Goal: Information Seeking & Learning: Learn about a topic

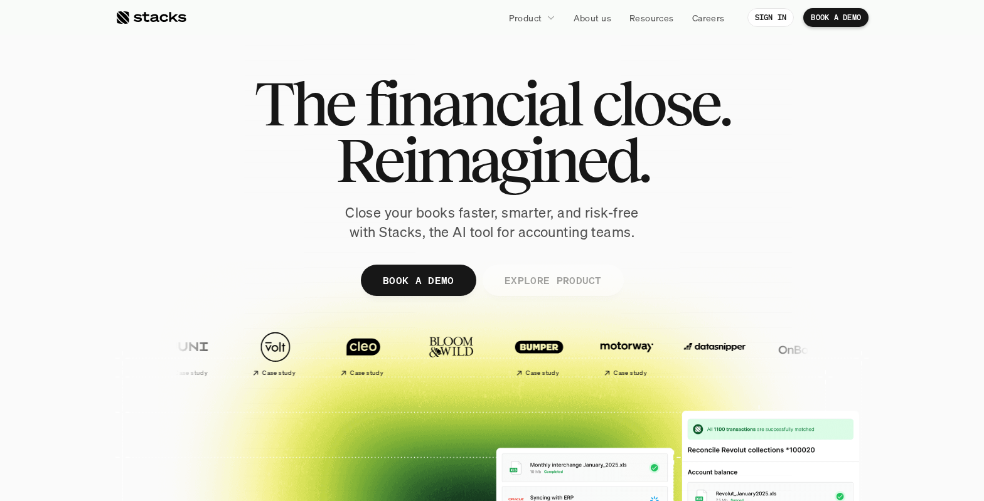
click at [532, 278] on p "EXPLORE PRODUCT" at bounding box center [552, 280] width 97 height 18
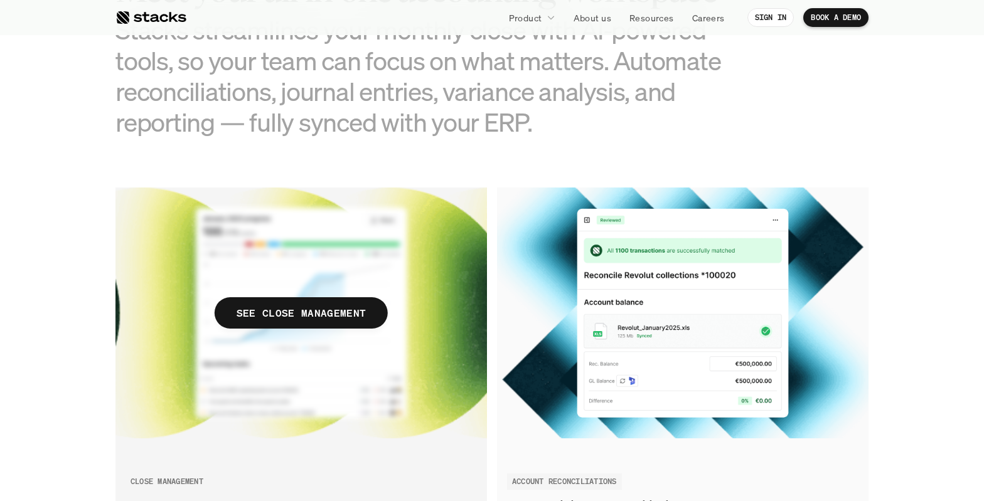
scroll to position [1327, 0]
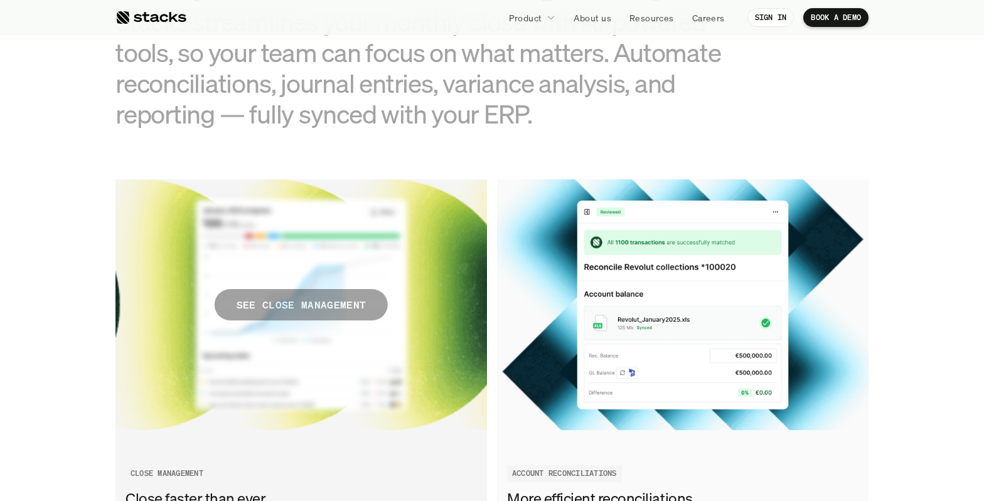
click at [371, 295] on span "SEE CLOSE MANAGEMENT" at bounding box center [301, 304] width 173 height 31
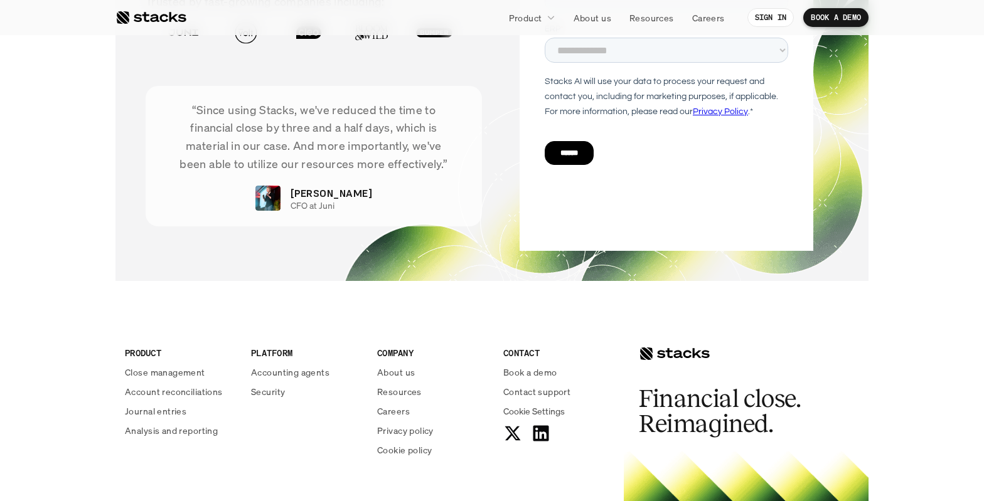
scroll to position [2588, 0]
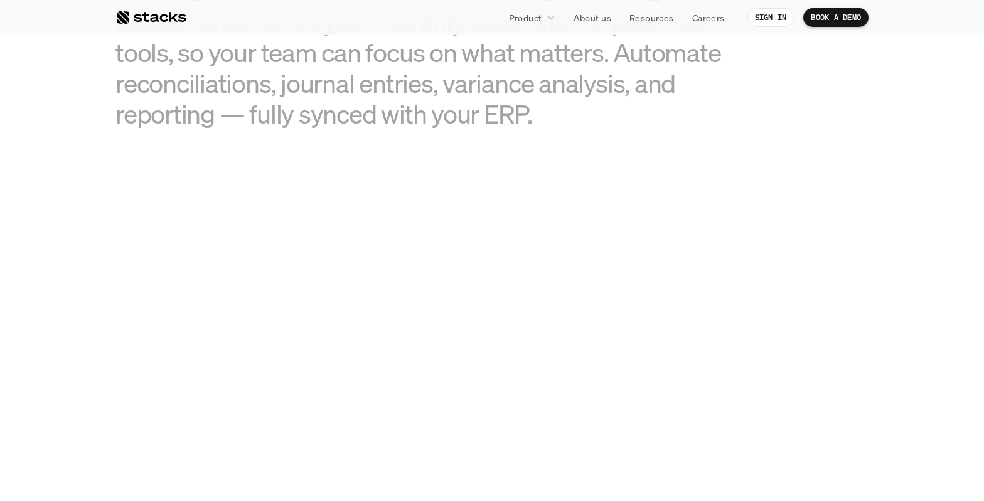
scroll to position [1206, 0]
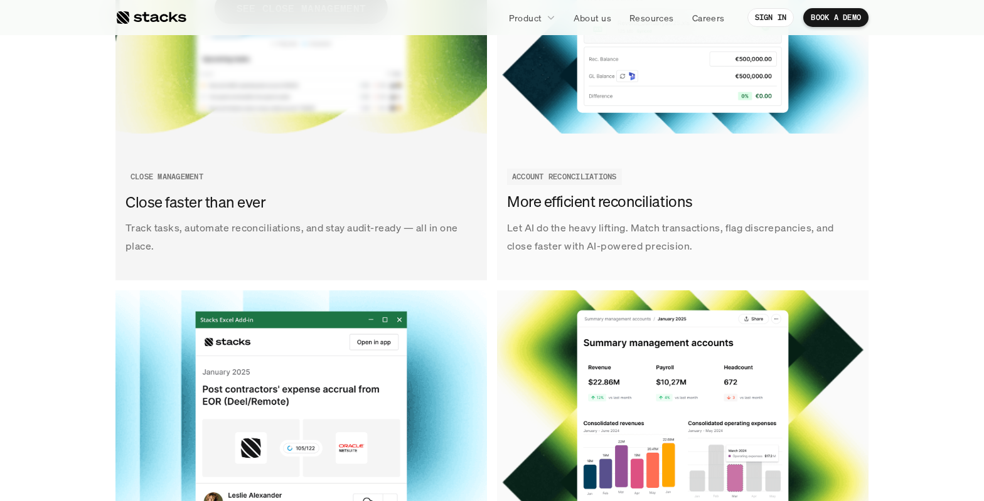
click at [252, 213] on div "Track tasks, automate reconciliations, and stay audit-ready — all in one place.…" at bounding box center [300, 212] width 371 height 107
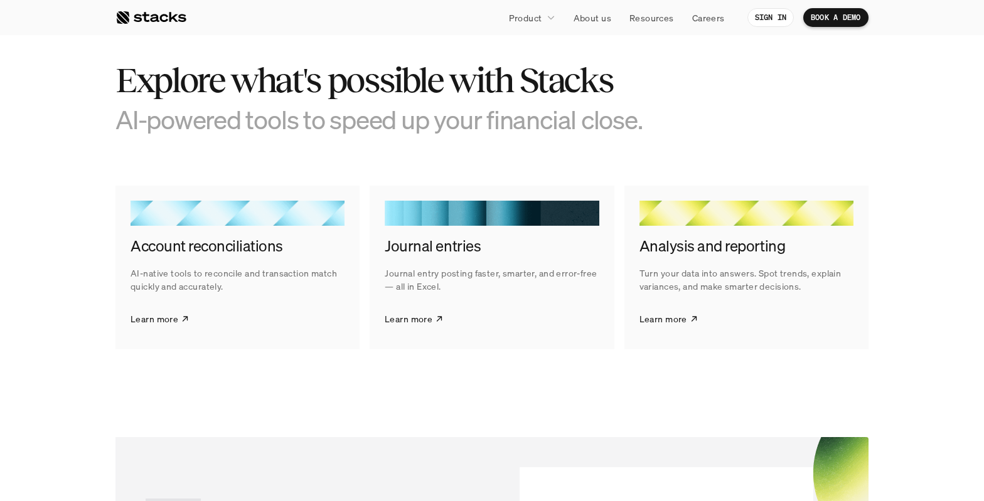
scroll to position [1999, 0]
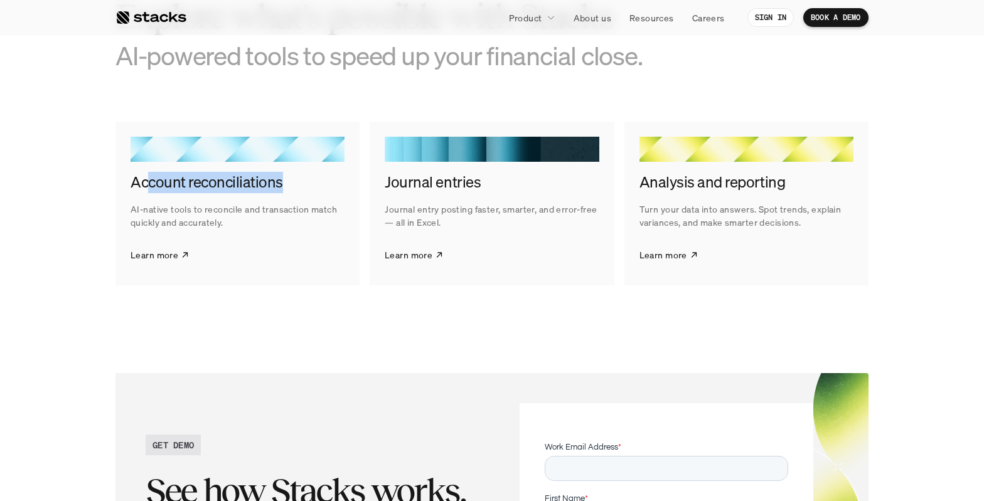
drag, startPoint x: 146, startPoint y: 176, endPoint x: 300, endPoint y: 173, distance: 153.8
click at [300, 173] on h4 "Account reconciliations" at bounding box center [238, 182] width 214 height 21
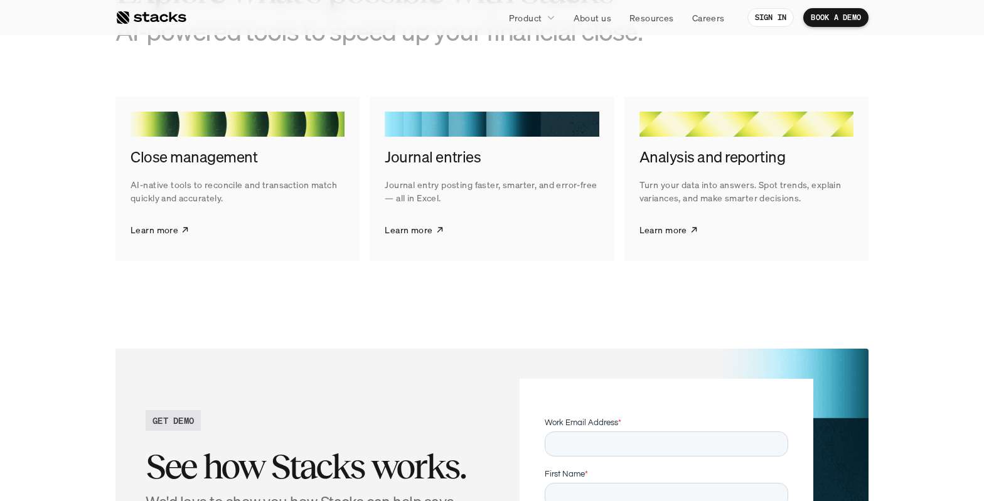
scroll to position [2397, 0]
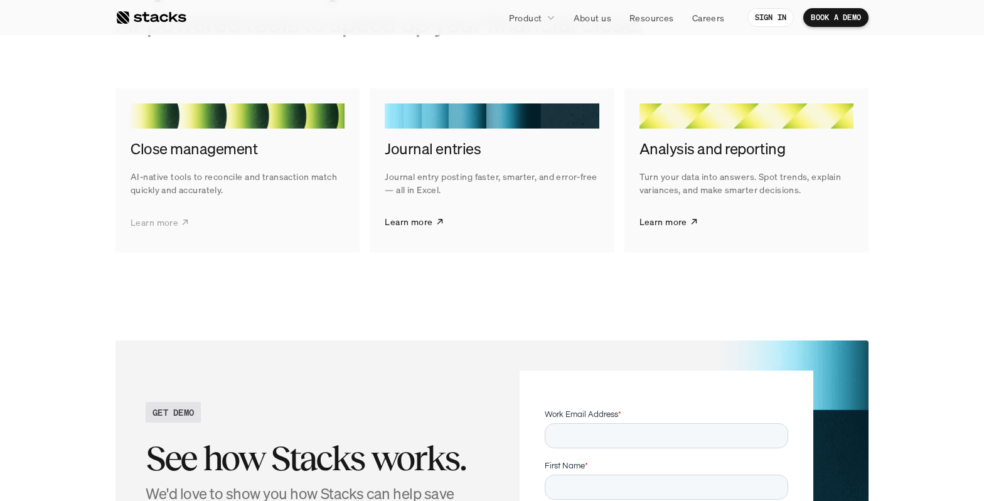
click at [173, 206] on link "Learn more" at bounding box center [160, 221] width 59 height 31
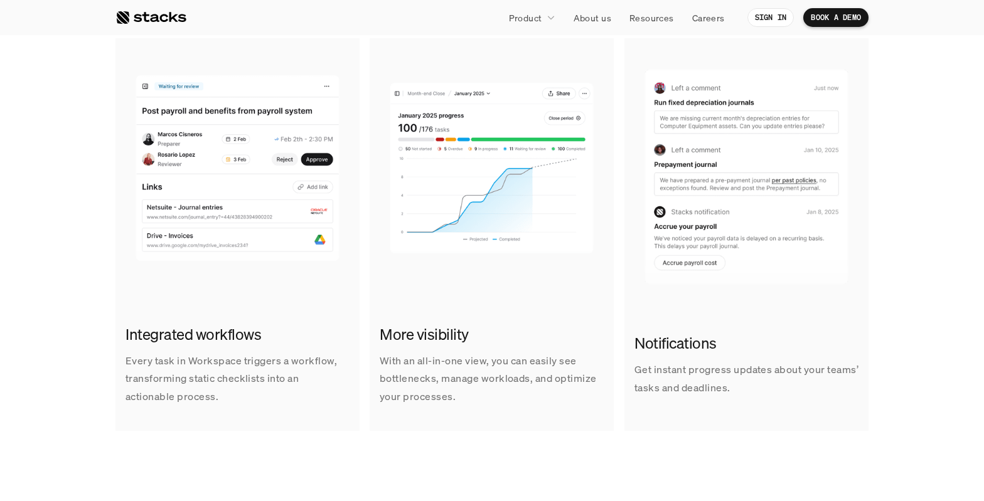
scroll to position [838, 0]
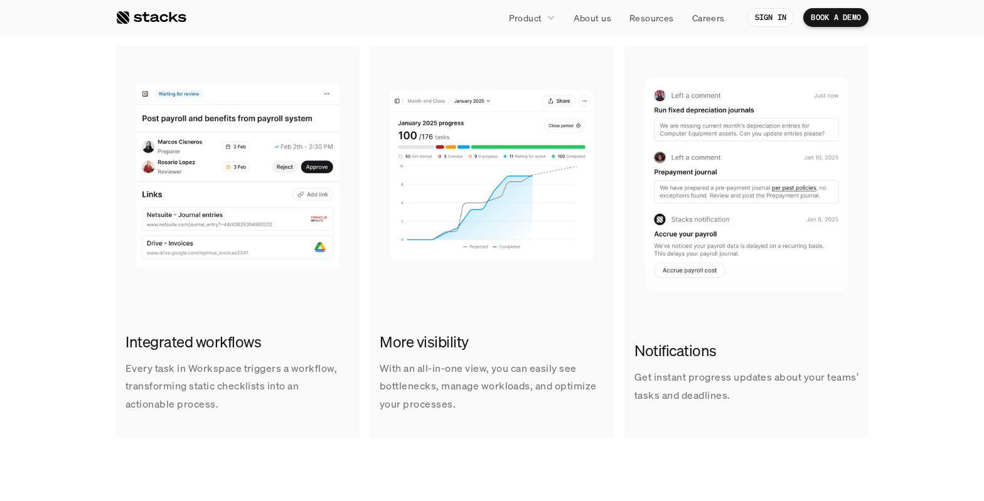
click at [414, 347] on h2 "More visibility" at bounding box center [492, 342] width 224 height 21
click at [462, 391] on p "With an all-in-one view, you can easily see bottlenecks, manage workloads, and …" at bounding box center [492, 387] width 224 height 54
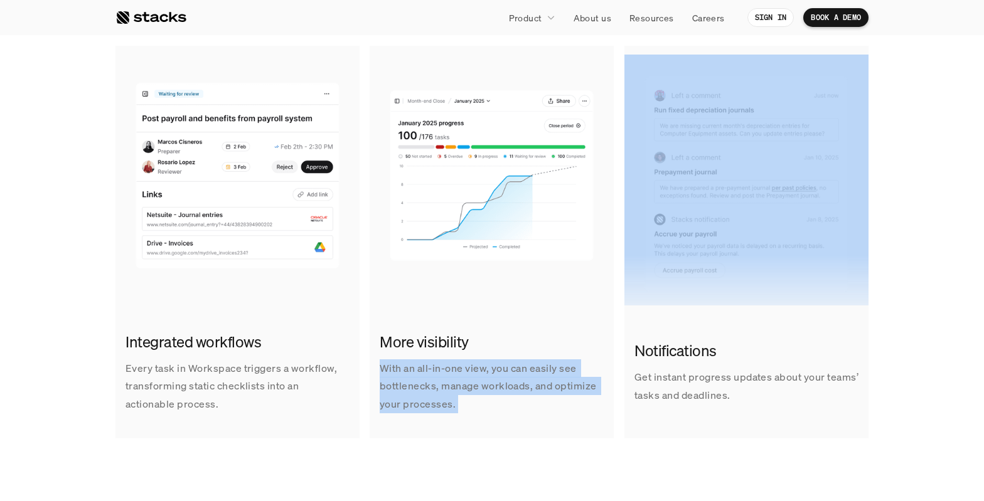
click at [462, 391] on p "With an all-in-one view, you can easily see bottlenecks, manage workloads, and …" at bounding box center [492, 387] width 224 height 54
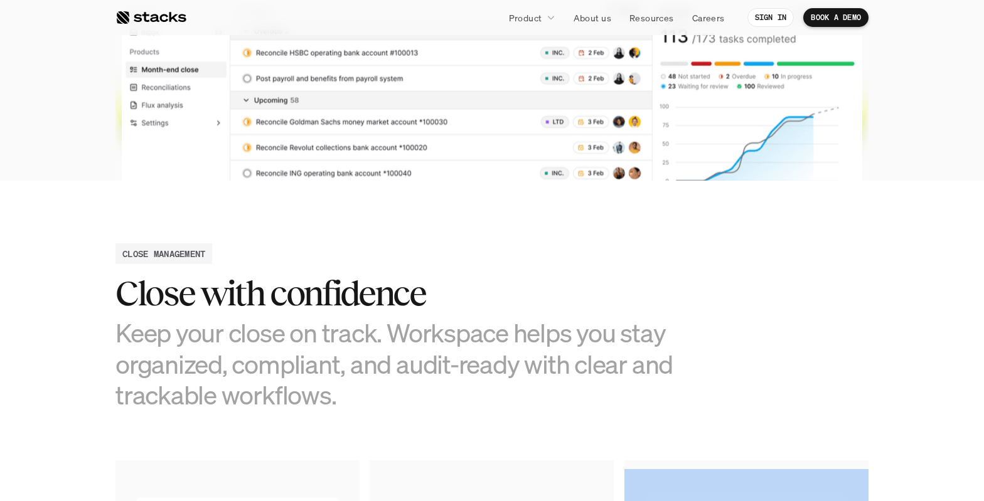
scroll to position [229, 0]
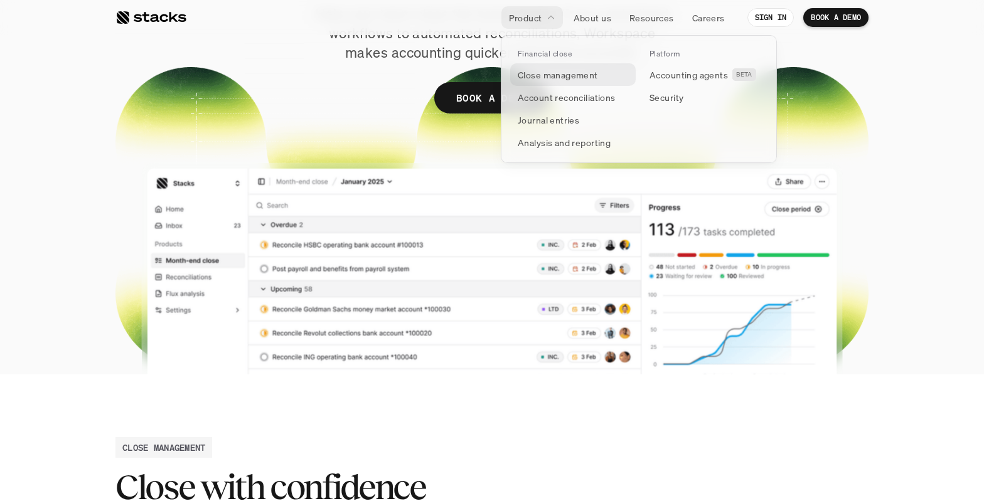
click at [543, 74] on p "Close management" at bounding box center [558, 74] width 80 height 13
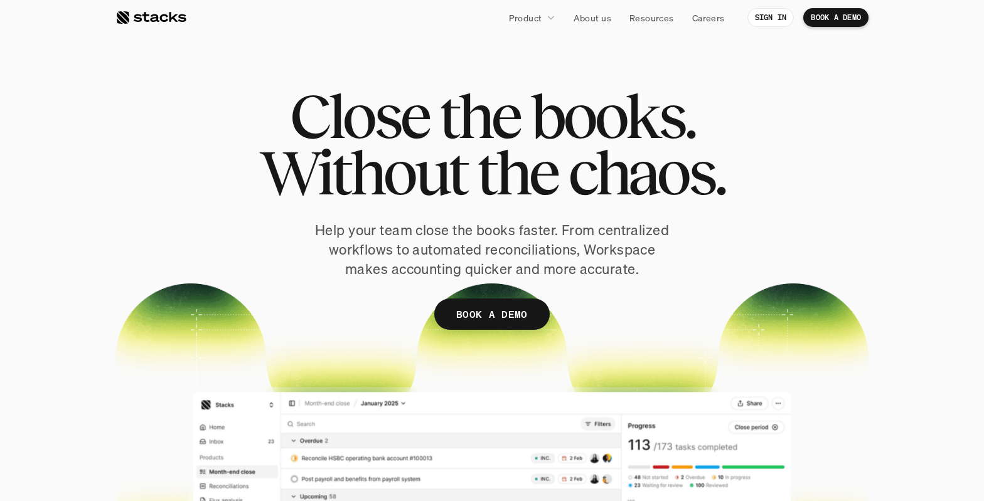
scroll to position [20, 0]
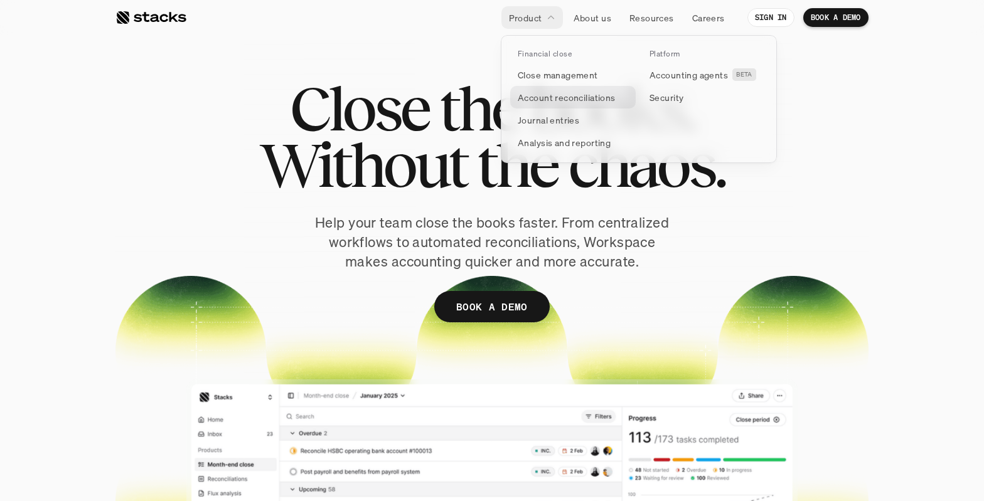
click at [535, 97] on p "Account reconciliations" at bounding box center [567, 97] width 98 height 13
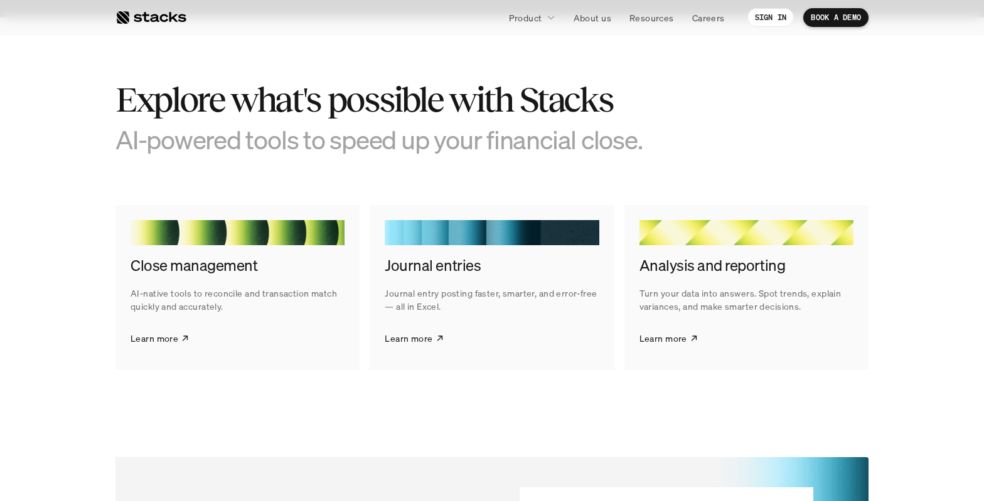
scroll to position [2621, 0]
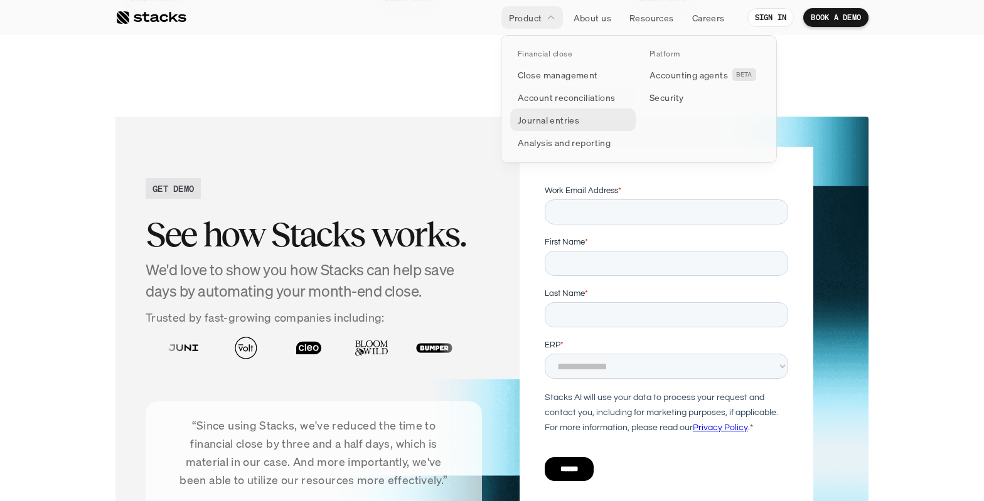
click at [567, 119] on p "Journal entries" at bounding box center [548, 120] width 61 height 13
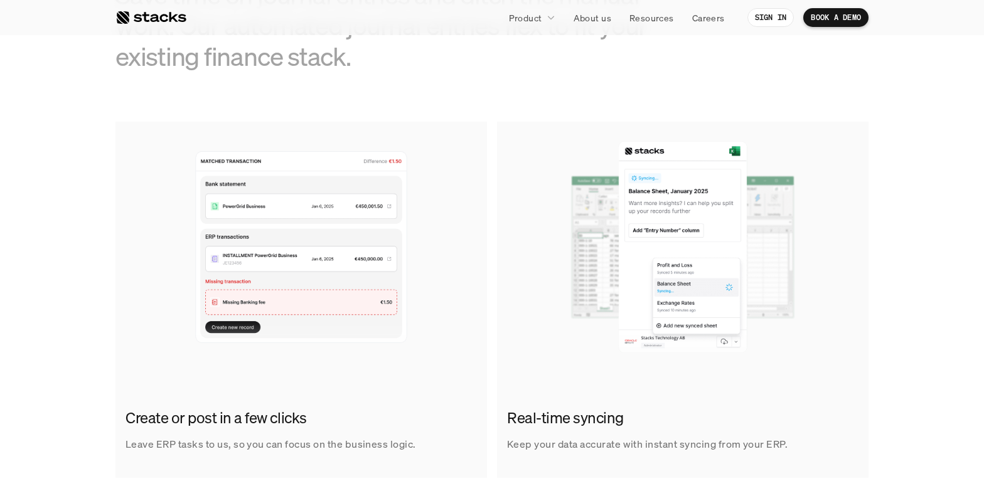
scroll to position [704, 0]
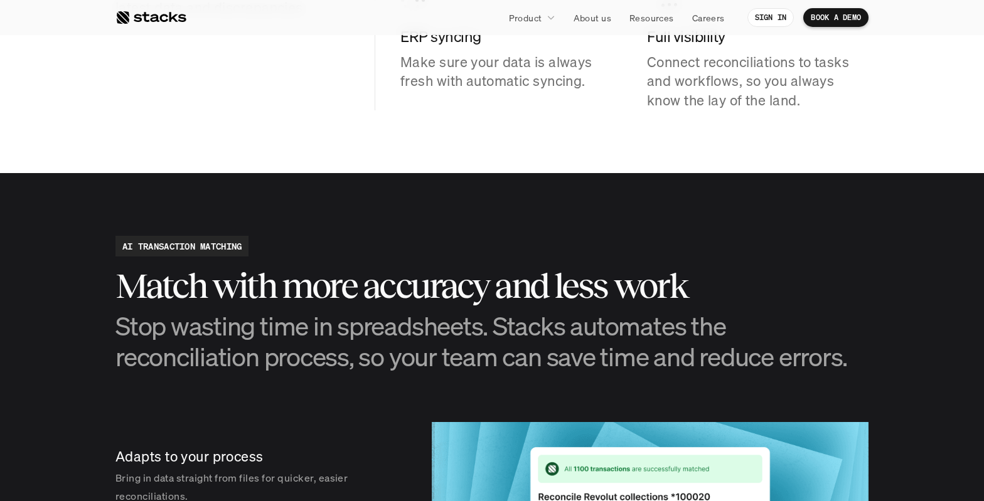
scroll to position [1593, 0]
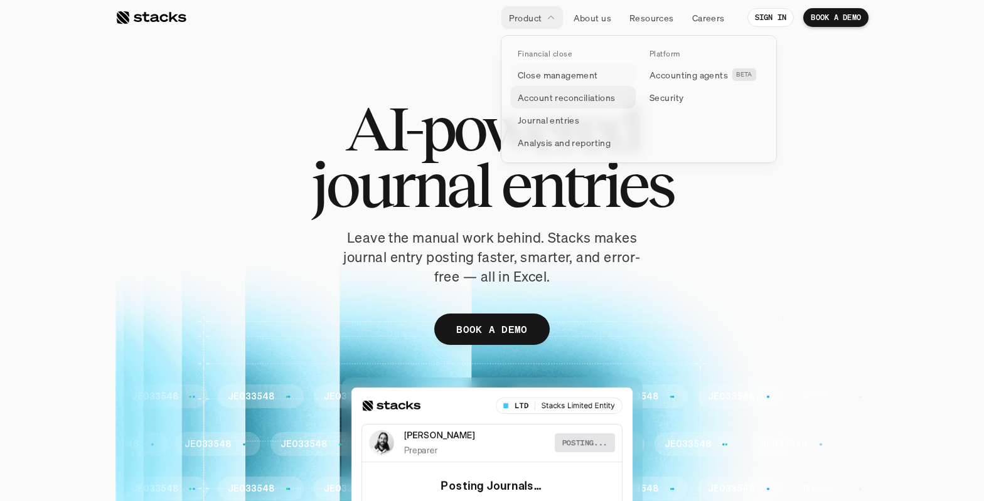
click at [558, 97] on p "Account reconciliations" at bounding box center [567, 97] width 98 height 13
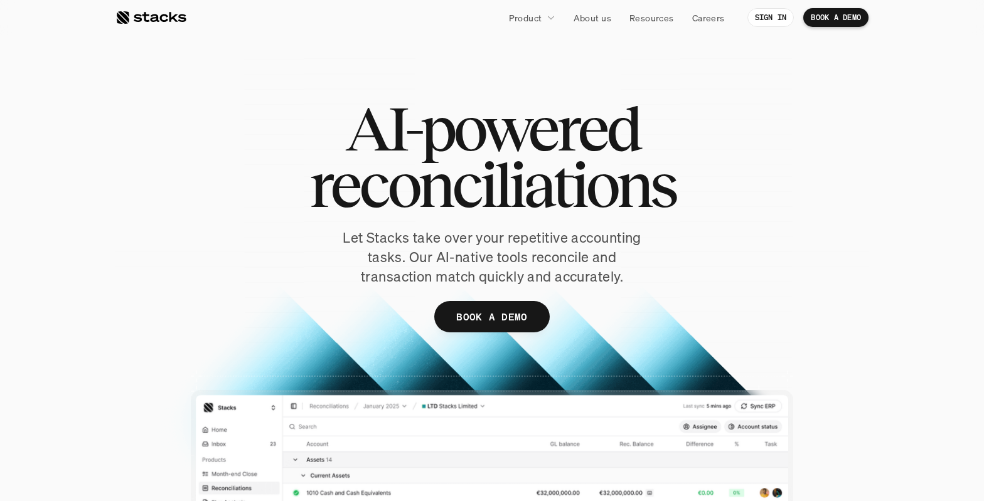
click at [532, 184] on span "reconciliations" at bounding box center [492, 185] width 366 height 56
drag, startPoint x: 676, startPoint y: 187, endPoint x: 559, endPoint y: 196, distance: 117.7
click at [559, 196] on h1 "AI-powered reconciliations" at bounding box center [491, 156] width 627 height 113
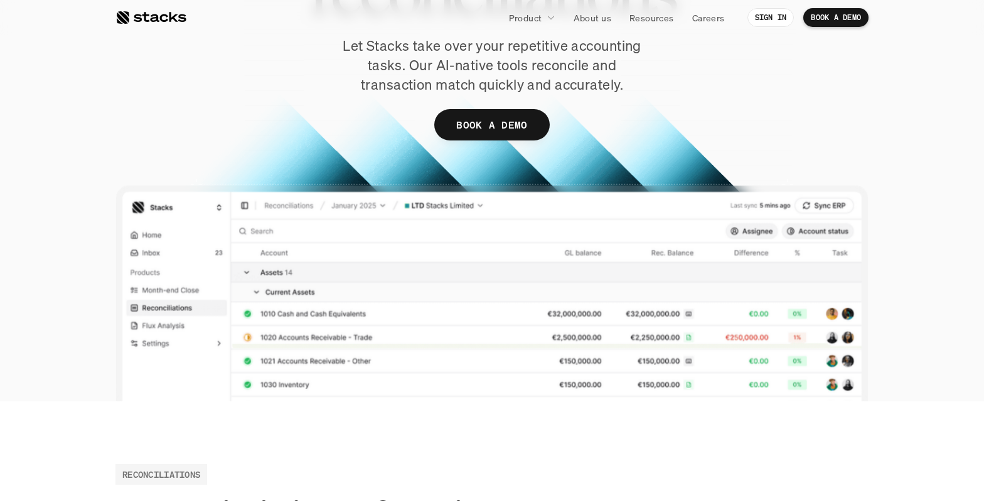
scroll to position [127, 0]
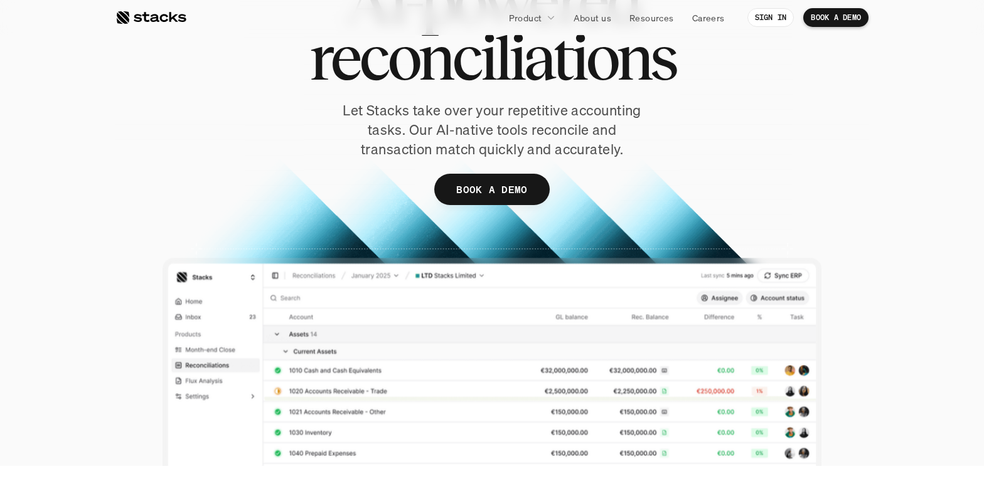
click at [579, 114] on p "Let Stacks take over your repetitive accounting tasks. Our AI-native tools reco…" at bounding box center [491, 130] width 345 height 58
drag, startPoint x: 680, startPoint y: 70, endPoint x: 313, endPoint y: 87, distance: 367.4
click at [313, 86] on h1 "AI-powered reconciliations" at bounding box center [491, 29] width 627 height 113
copy h1 "reconciliations"
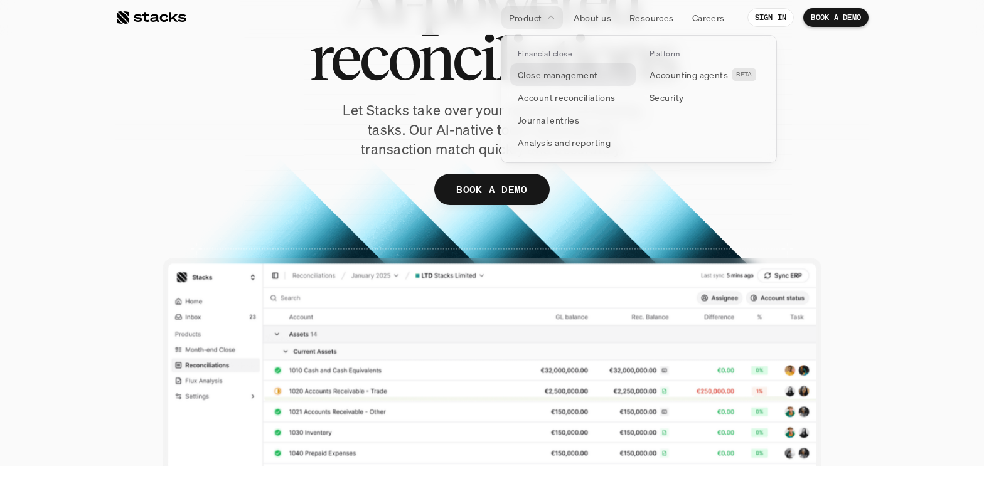
click at [562, 72] on p "Close management" at bounding box center [558, 74] width 80 height 13
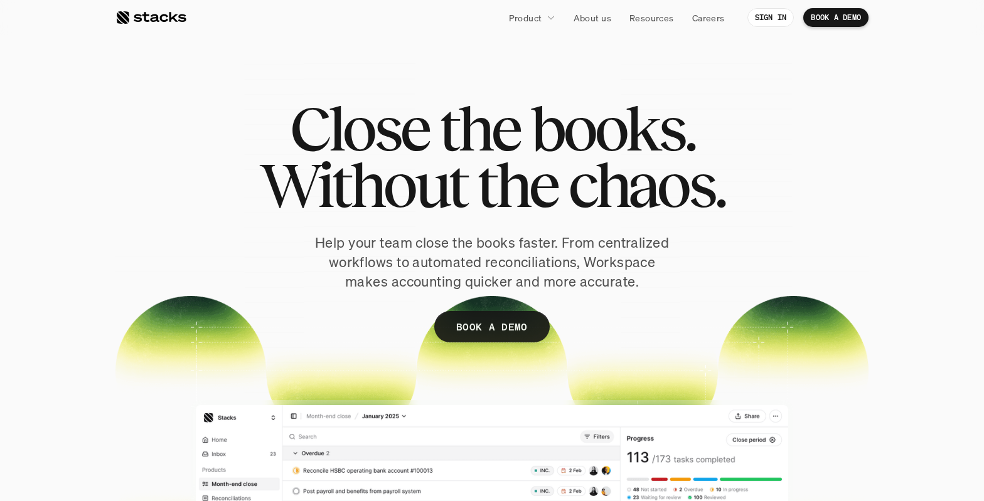
click at [512, 262] on p "Help your team close the books faster. From centralized workflows to automated …" at bounding box center [492, 262] width 364 height 58
drag, startPoint x: 640, startPoint y: 279, endPoint x: 312, endPoint y: 250, distance: 328.9
click at [312, 250] on p "Help your team close the books faster. From centralized workflows to automated …" at bounding box center [492, 262] width 364 height 58
copy p "Help your team close the books faster. From centralized workflows to automated …"
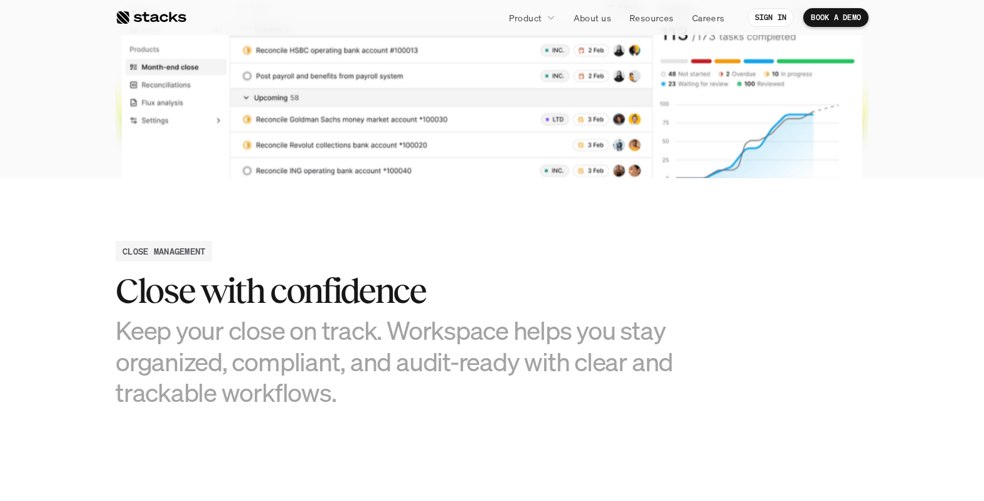
click at [516, 16] on p "Product" at bounding box center [525, 17] width 33 height 13
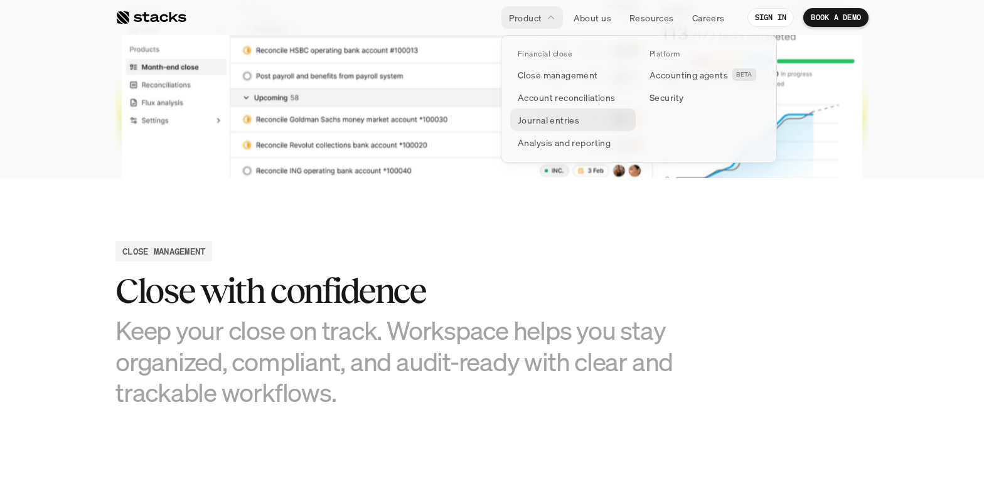
click at [533, 118] on p "Journal entries" at bounding box center [548, 120] width 61 height 13
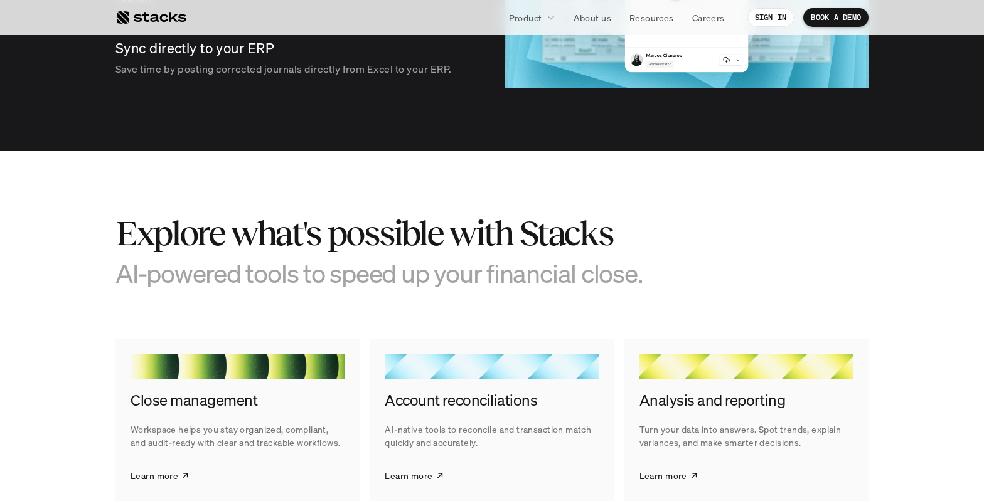
scroll to position [1793, 0]
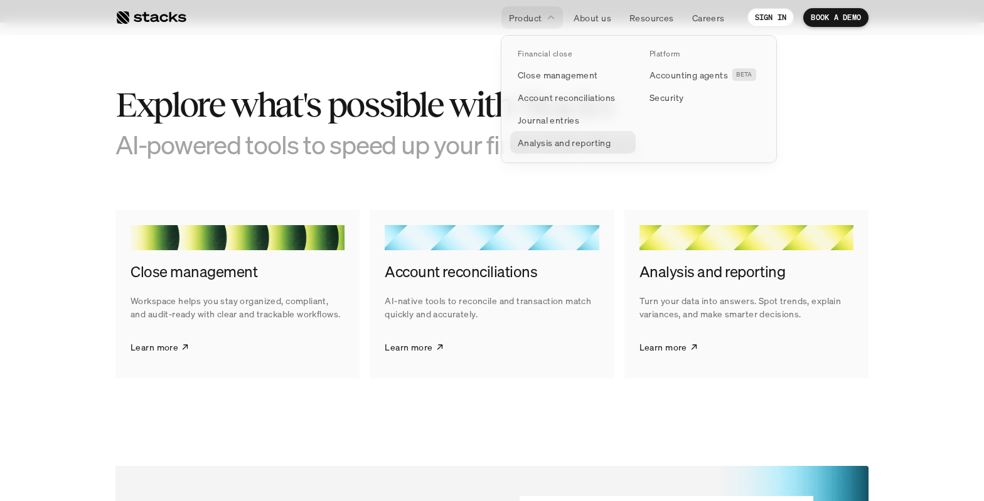
click at [550, 142] on p "Analysis and reporting" at bounding box center [564, 142] width 93 height 13
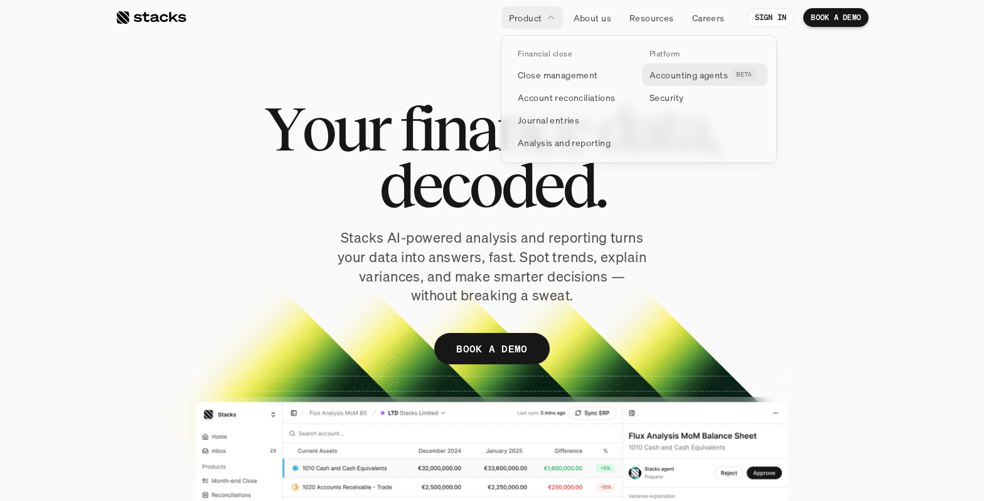
click at [659, 78] on p "Accounting agents" at bounding box center [688, 74] width 78 height 13
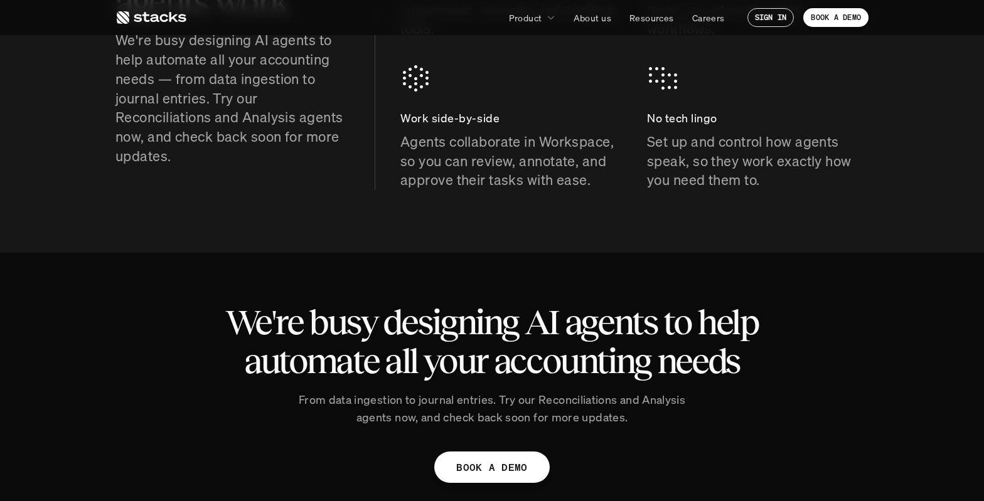
scroll to position [560, 0]
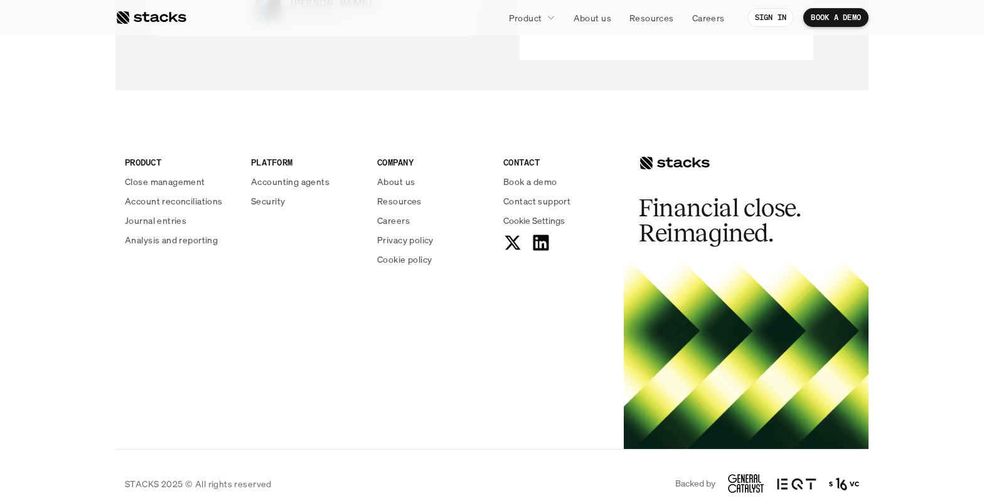
scroll to position [3297, 0]
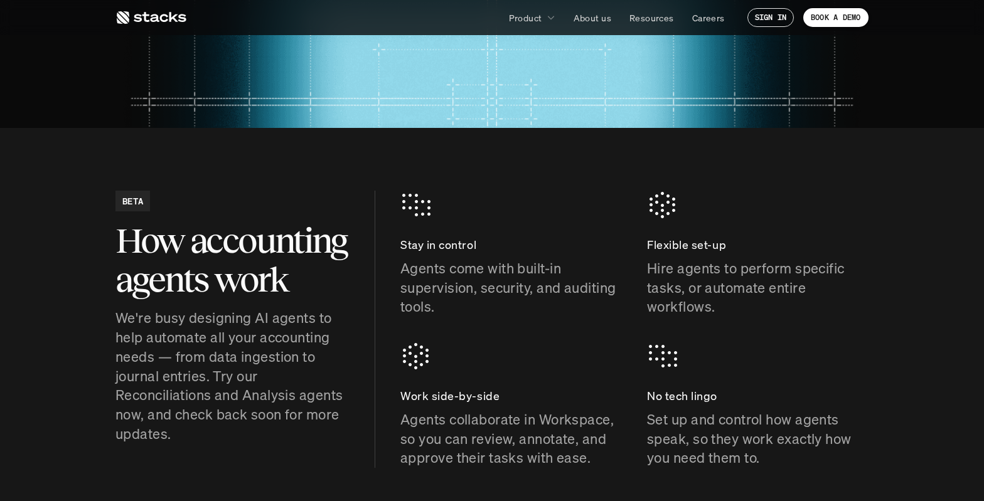
scroll to position [420, 0]
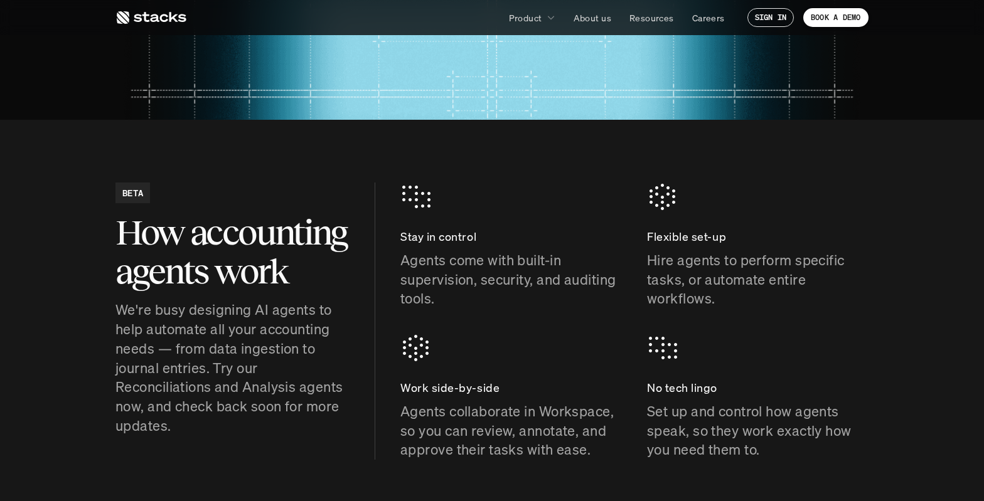
drag, startPoint x: 654, startPoint y: 243, endPoint x: 730, endPoint y: 296, distance: 92.8
click at [730, 296] on div "Flexible set-up Hire agents to perform specific tasks, or automate entire workf…" at bounding box center [758, 268] width 222 height 81
click at [535, 425] on p "Agents collaborate in Workspace, so you can review, annotate, and approve their…" at bounding box center [511, 431] width 222 height 58
drag, startPoint x: 401, startPoint y: 411, endPoint x: 456, endPoint y: 412, distance: 55.2
click at [456, 412] on p "Agents collaborate in Workspace, so you can review, annotate, and approve their…" at bounding box center [511, 431] width 222 height 58
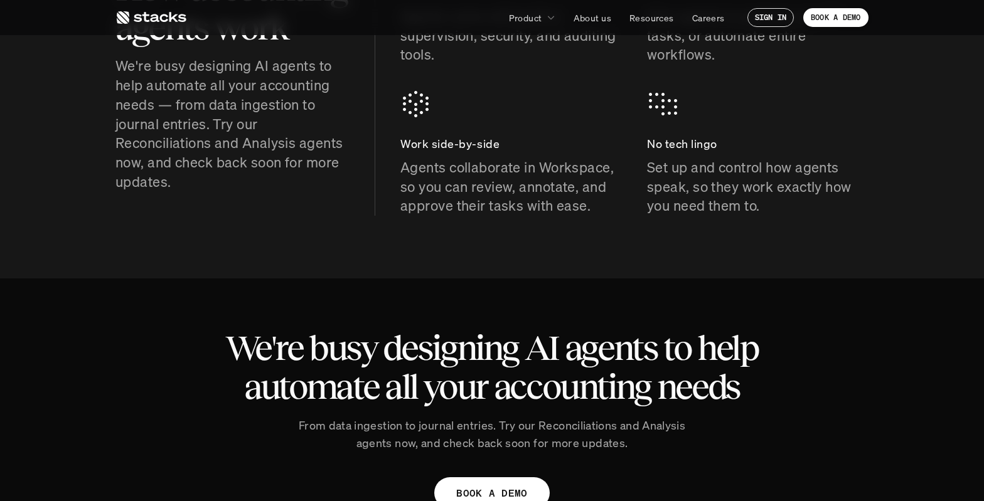
click at [550, 356] on h2 "We're busy designing AI agents to help automate all your accounting needs" at bounding box center [492, 367] width 552 height 77
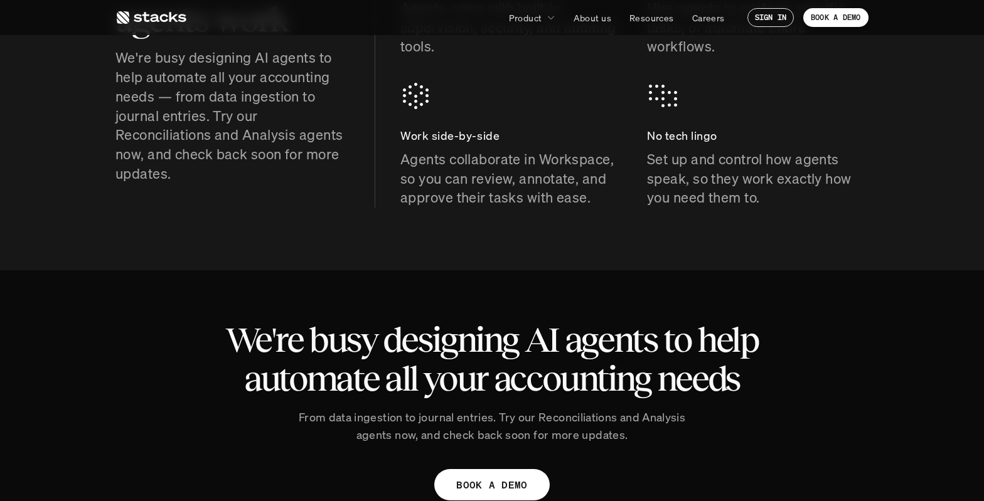
drag, startPoint x: 503, startPoint y: 345, endPoint x: 584, endPoint y: 346, distance: 80.9
click at [584, 346] on h2 "We're busy designing AI agents to help automate all your accounting needs" at bounding box center [492, 359] width 552 height 77
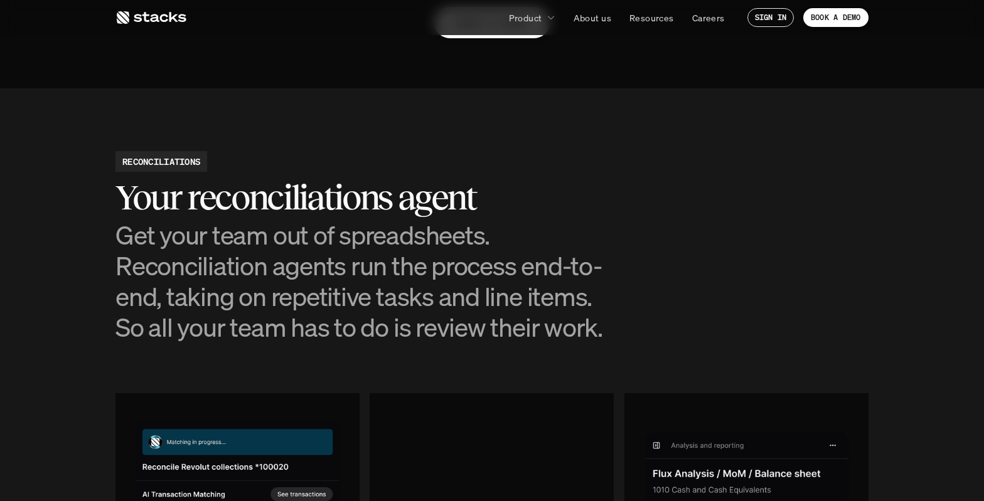
scroll to position [1127, 0]
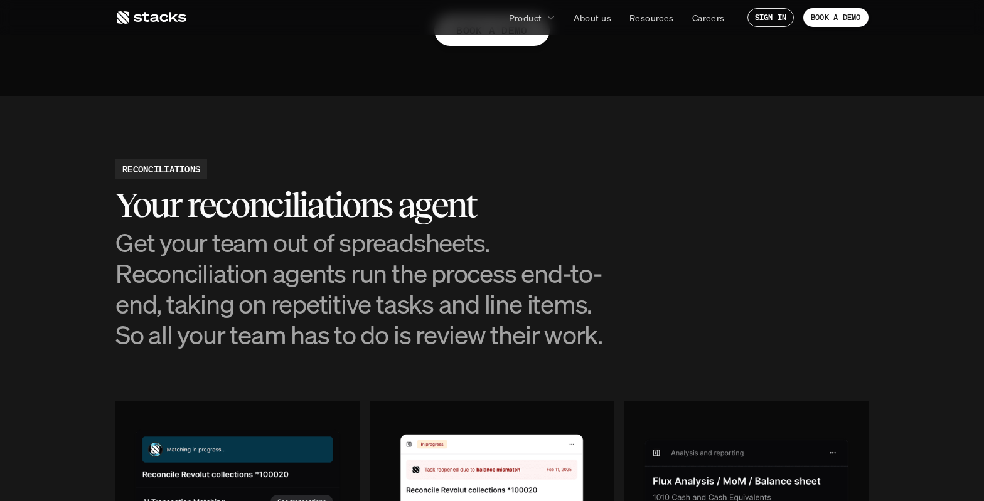
drag, startPoint x: 150, startPoint y: 208, endPoint x: 261, endPoint y: 200, distance: 111.3
click at [261, 200] on h2 "Your reconciliations agent" at bounding box center [366, 205] width 502 height 39
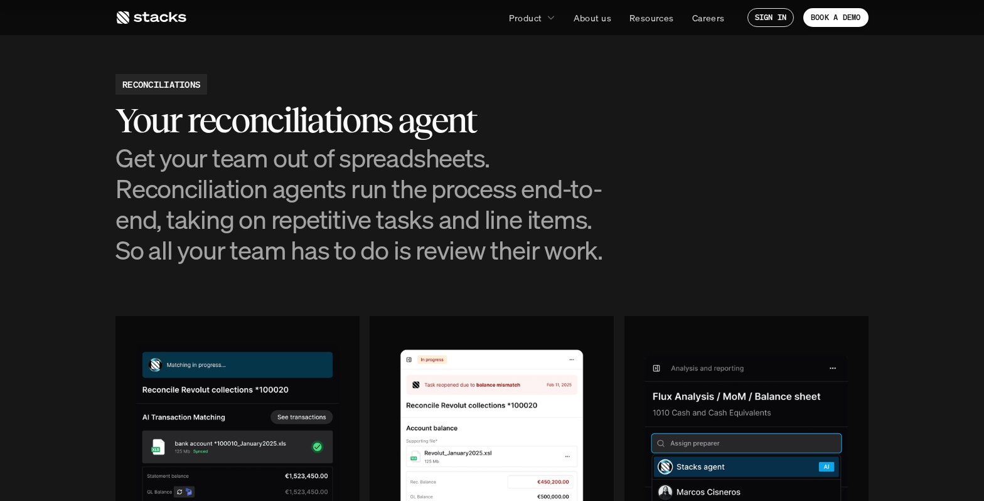
scroll to position [1220, 0]
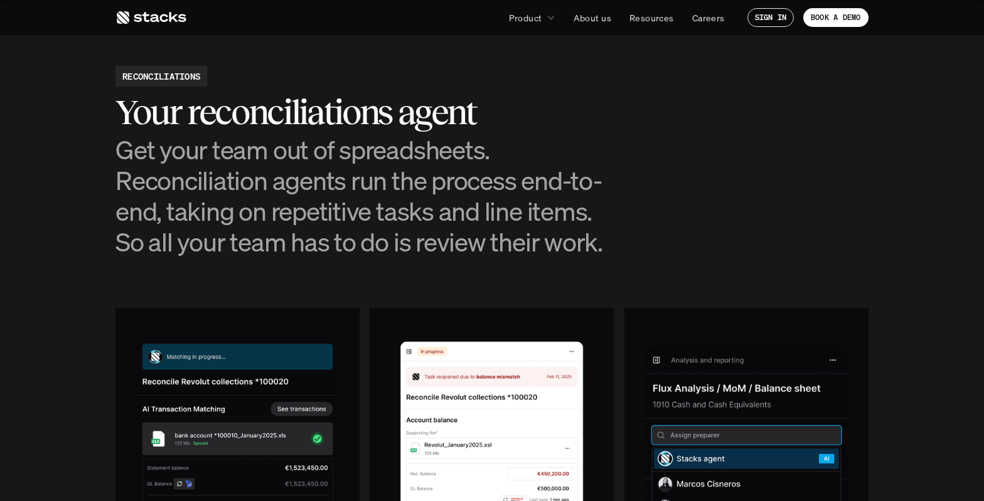
click at [278, 237] on h3 "Get your team out of spreadsheets. Reconciliation agents run the process end-to…" at bounding box center [366, 196] width 502 height 124
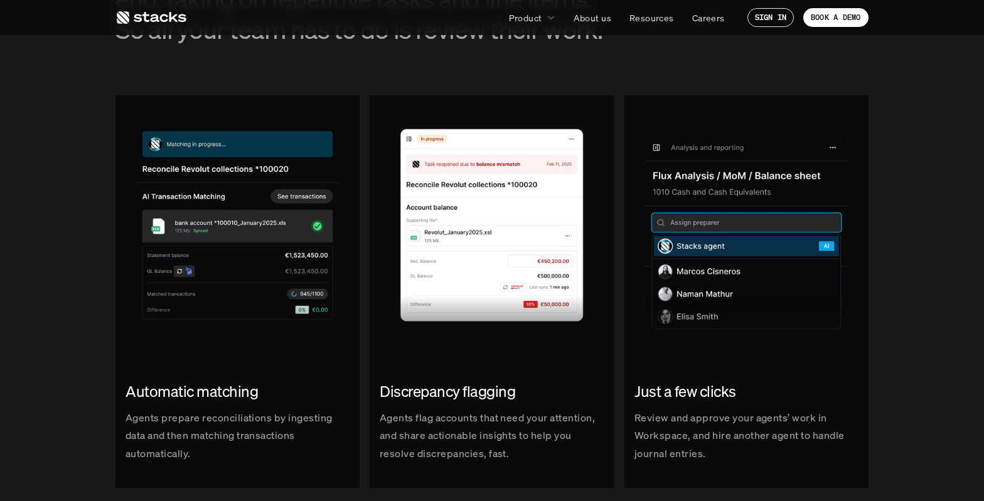
scroll to position [1441, 0]
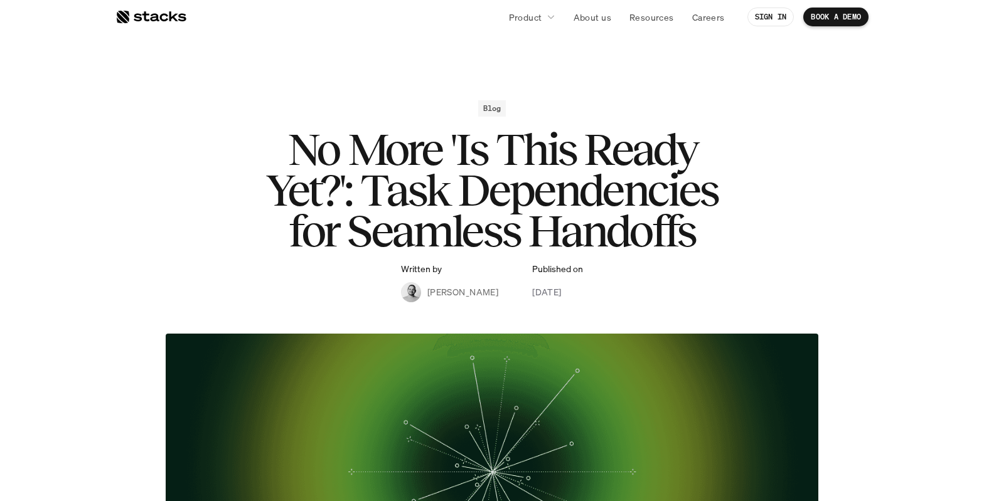
click at [498, 110] on h2 "Blog" at bounding box center [492, 108] width 18 height 9
click at [489, 108] on h2 "Blog" at bounding box center [492, 108] width 18 height 9
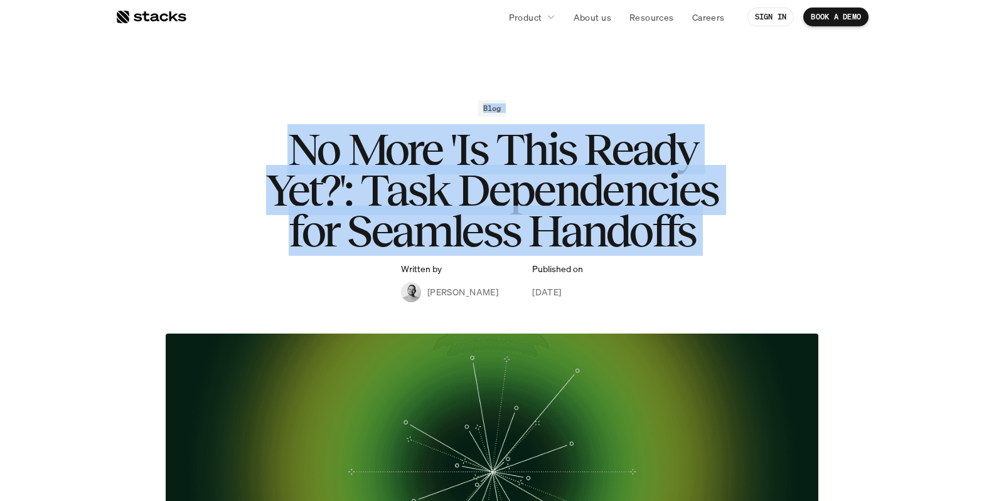
click at [489, 108] on h2 "Blog" at bounding box center [492, 108] width 18 height 9
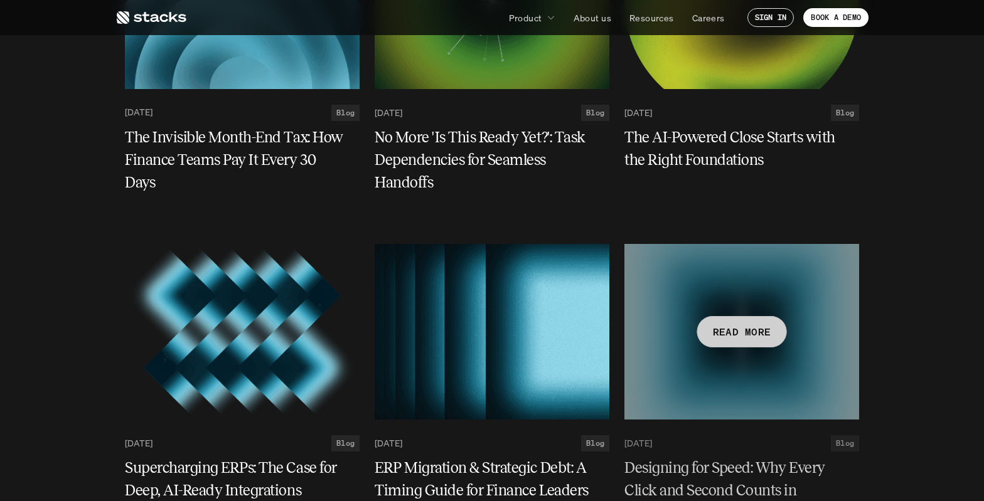
scroll to position [306, 0]
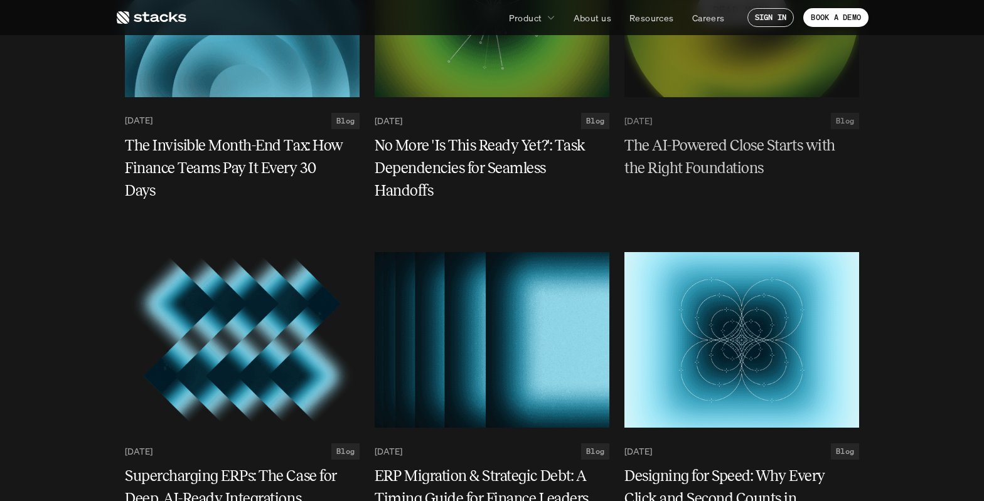
click at [680, 157] on h5 "The AI-Powered Close Starts with the Right Foundations" at bounding box center [734, 156] width 220 height 45
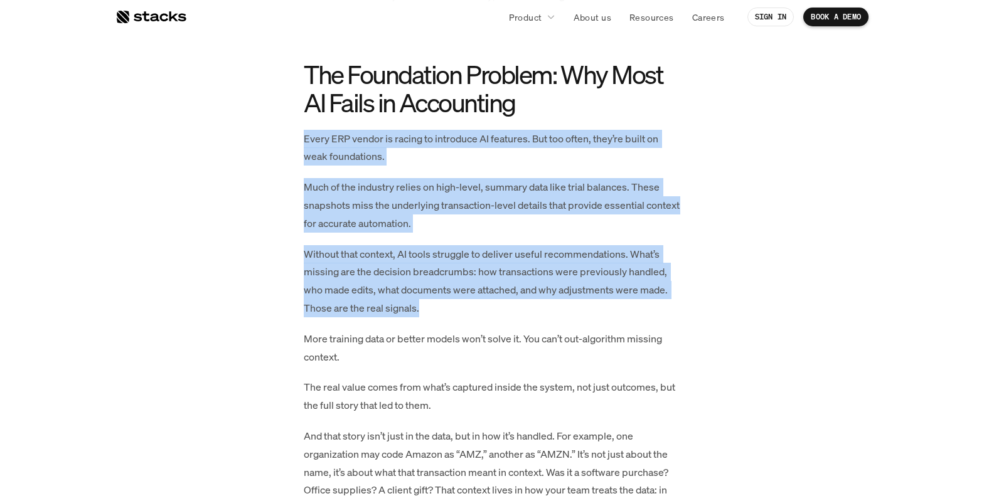
drag, startPoint x: 306, startPoint y: 125, endPoint x: 469, endPoint y: 309, distance: 246.3
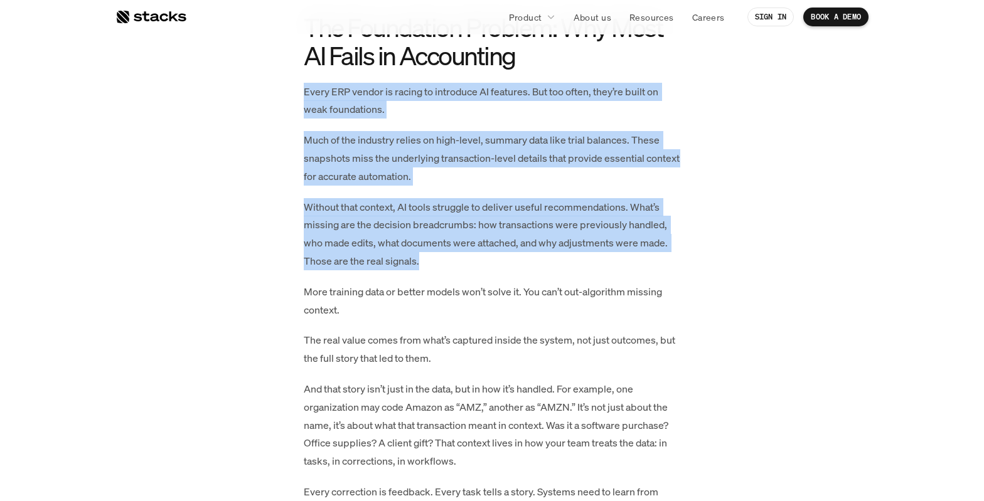
scroll to position [897, 0]
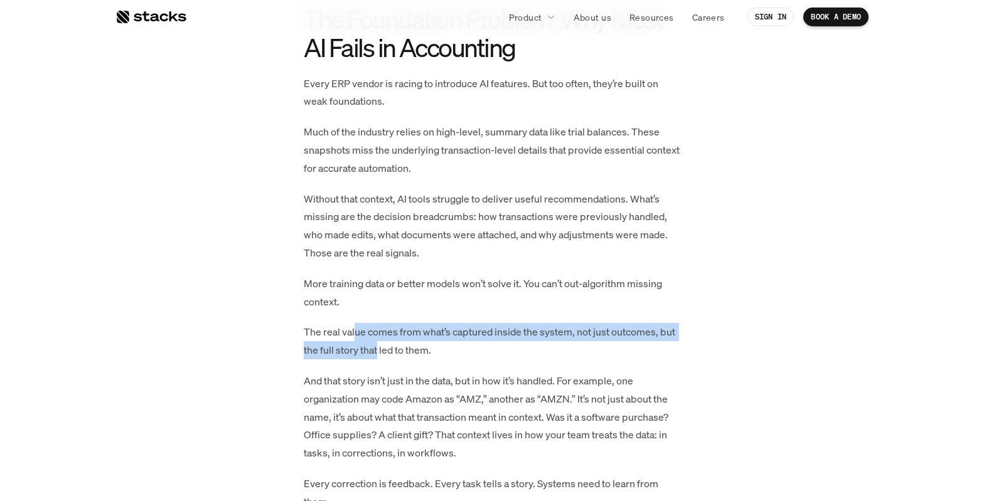
drag, startPoint x: 355, startPoint y: 321, endPoint x: 377, endPoint y: 336, distance: 27.5
click at [377, 336] on p "The real value comes from what’s captured inside the system, not just outcomes,…" at bounding box center [492, 341] width 376 height 36
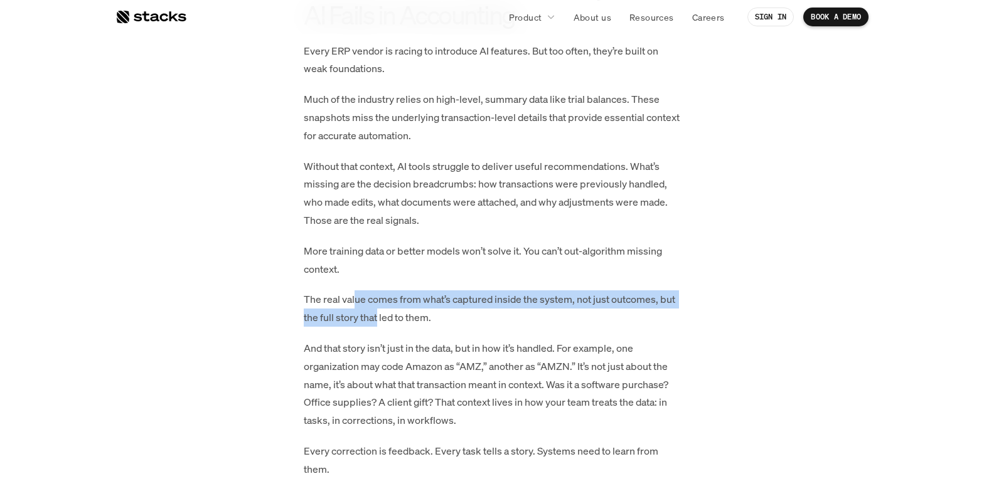
scroll to position [938, 0]
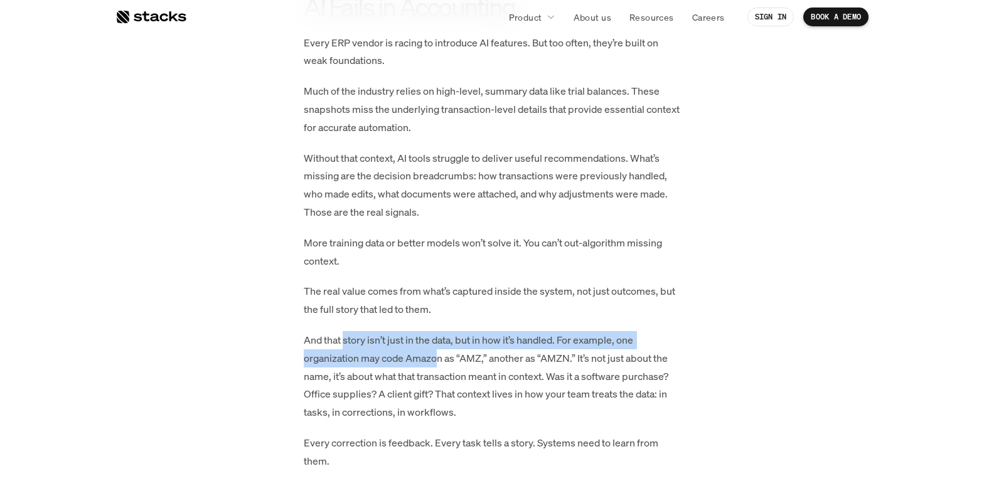
drag, startPoint x: 345, startPoint y: 329, endPoint x: 441, endPoint y: 335, distance: 95.5
click at [441, 335] on p "And that story isn’t just in the data, but in how it’s handled. For example, on…" at bounding box center [492, 376] width 376 height 90
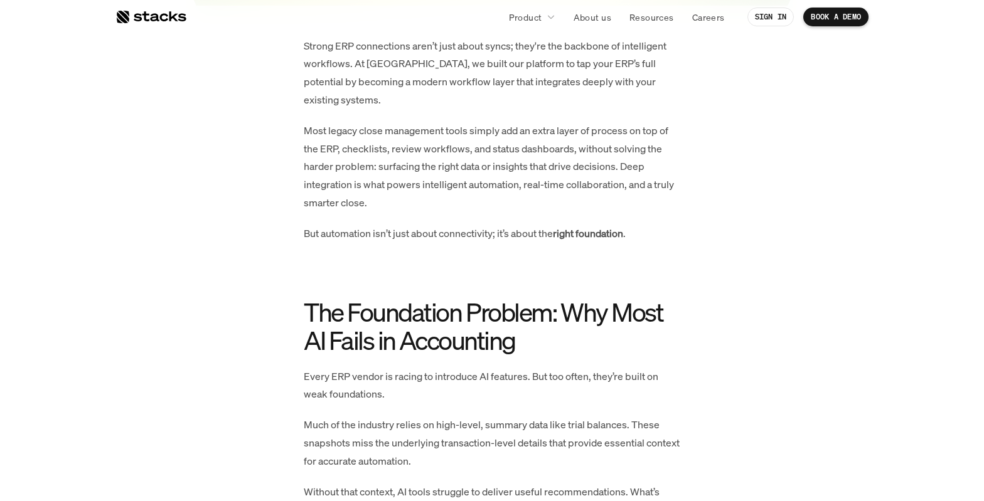
scroll to position [734, 0]
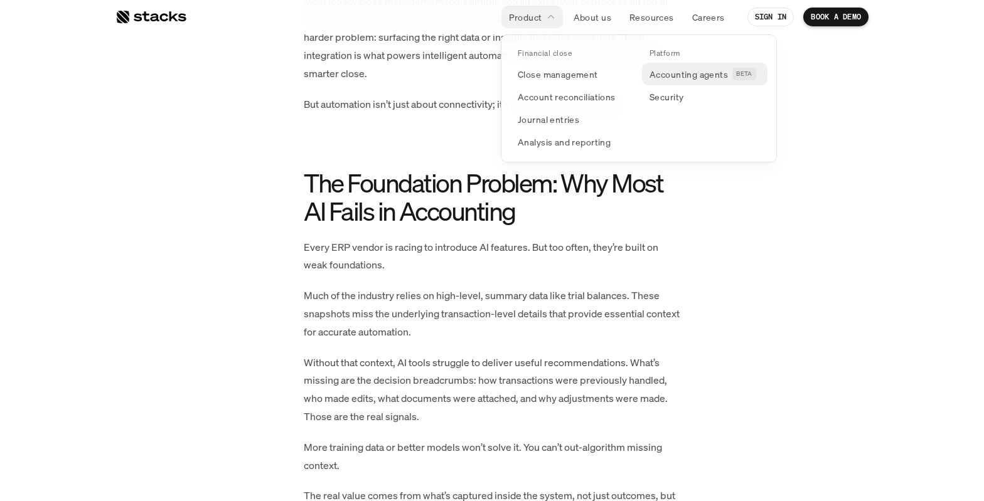
click at [670, 78] on p "Accounting agents" at bounding box center [688, 74] width 78 height 13
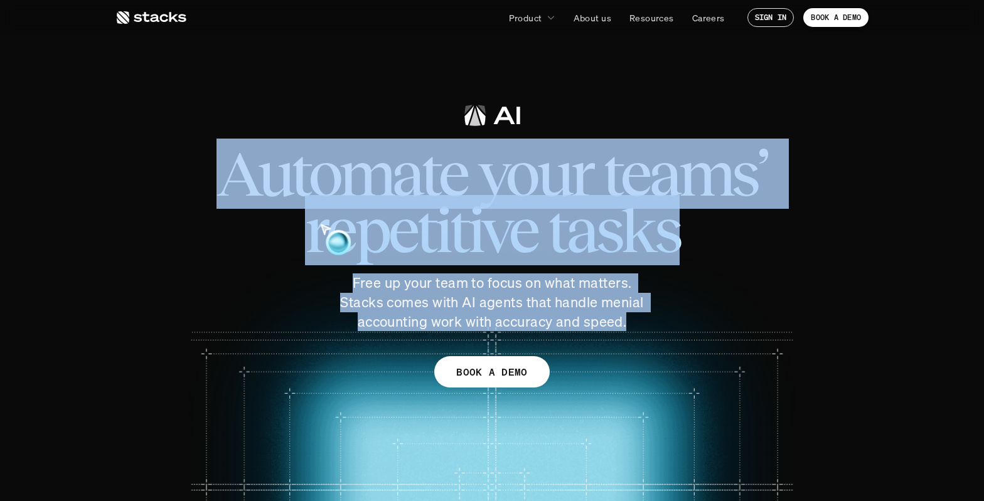
drag, startPoint x: 627, startPoint y: 325, endPoint x: 229, endPoint y: 176, distance: 424.9
click at [229, 176] on div "Automate your teams’ repetitive tasks Free up your team to focus on what matter…" at bounding box center [492, 215] width 703 height 231
copy div "Automate your teams’ repetitive tasks Free up your team to focus on what matter…"
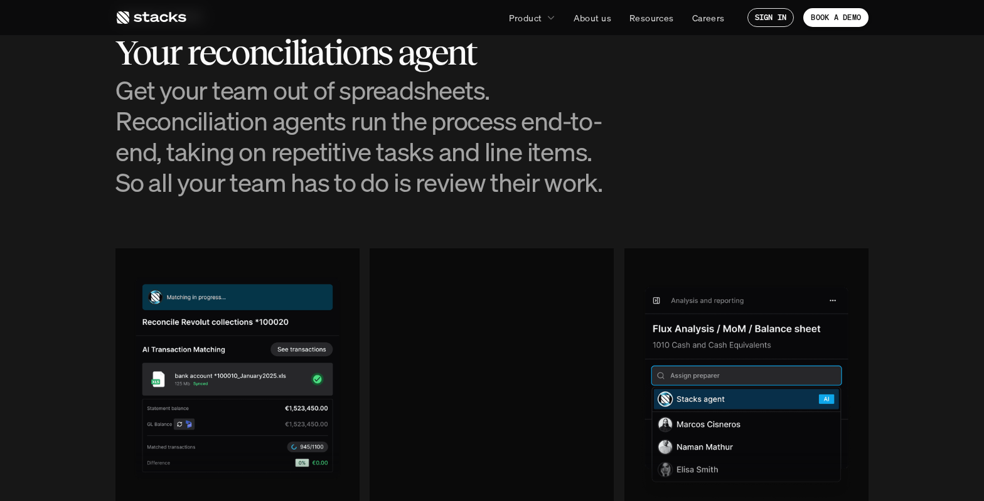
scroll to position [1240, 0]
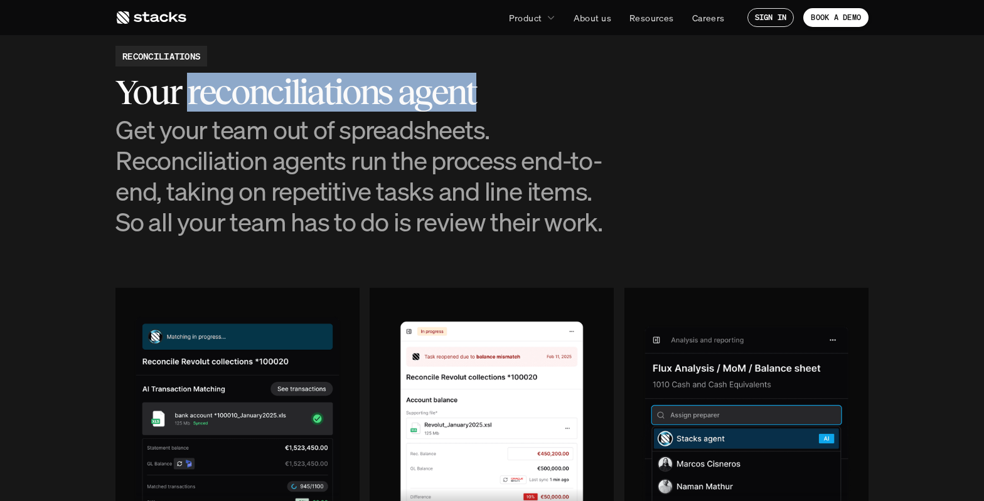
drag, startPoint x: 474, startPoint y: 89, endPoint x: 190, endPoint y: 81, distance: 283.7
click at [190, 81] on h2 "Your reconciliations agent" at bounding box center [366, 92] width 502 height 39
copy h2 "reconciliations agent"
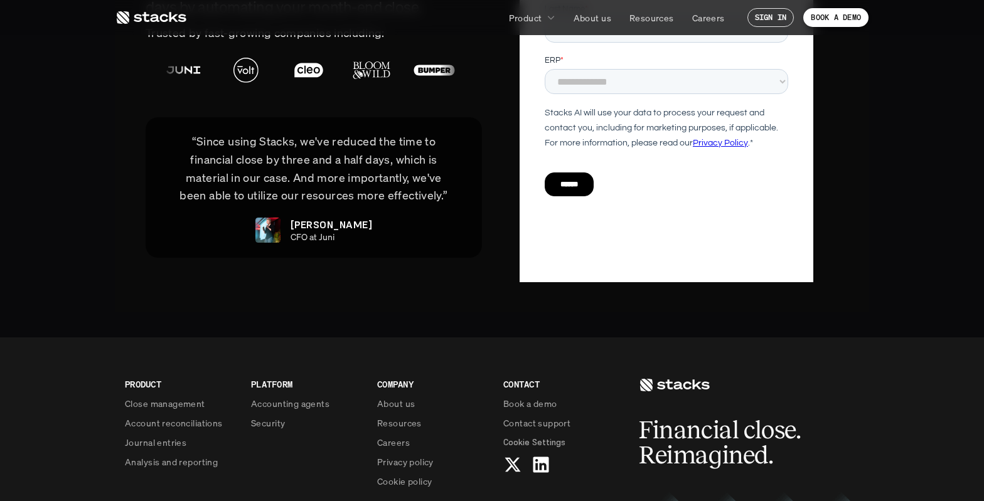
scroll to position [2897, 0]
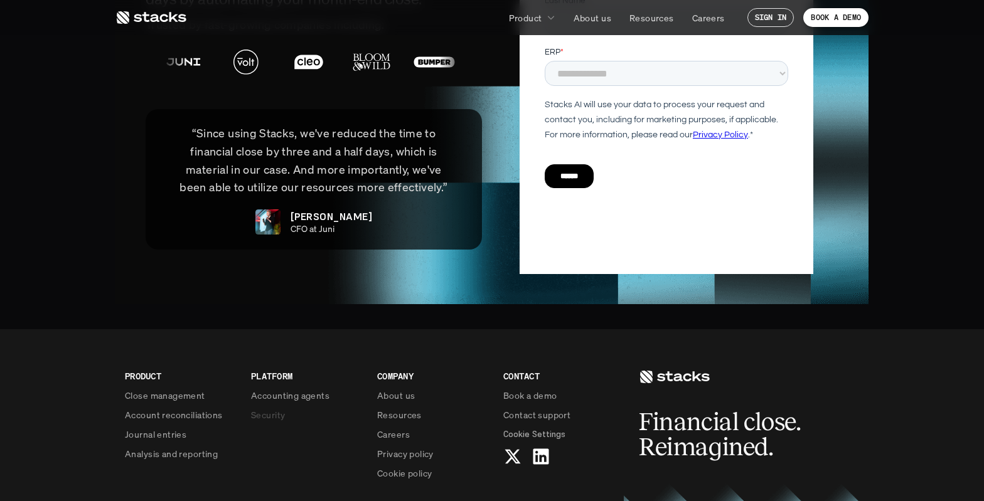
click at [267, 408] on p "Security" at bounding box center [268, 414] width 34 height 13
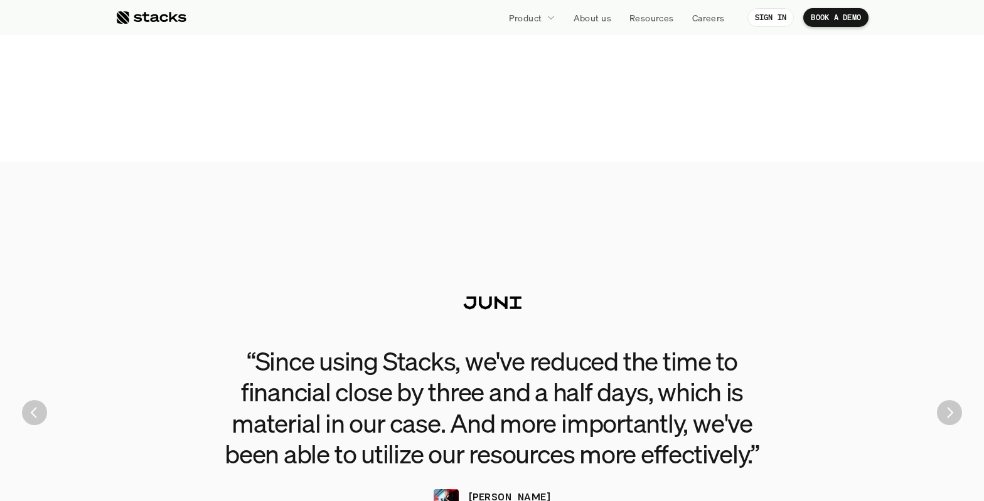
scroll to position [2730, 0]
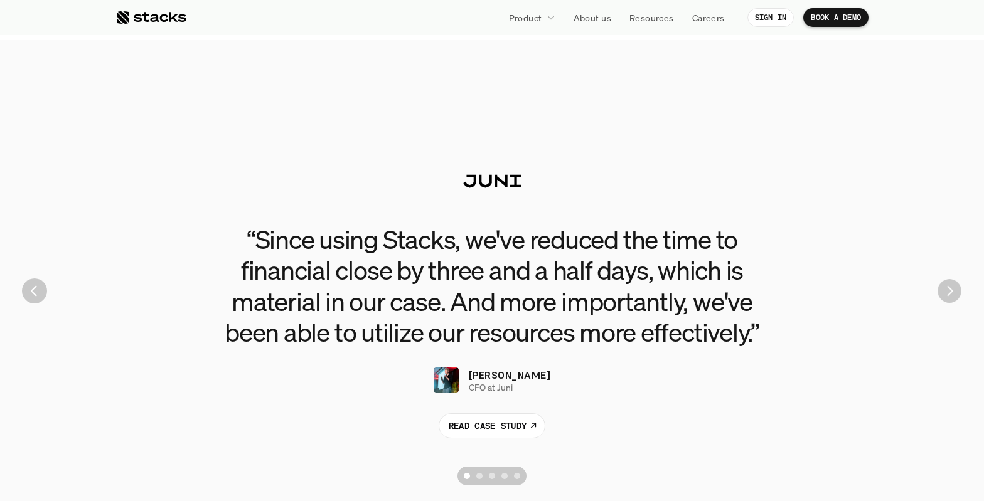
click at [949, 289] on img "Next" at bounding box center [949, 291] width 24 height 24
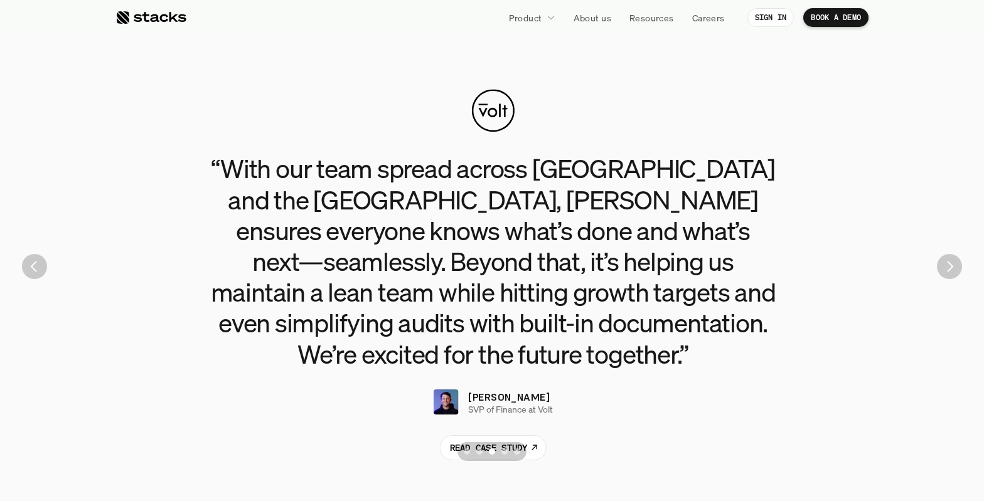
scroll to position [2762, 0]
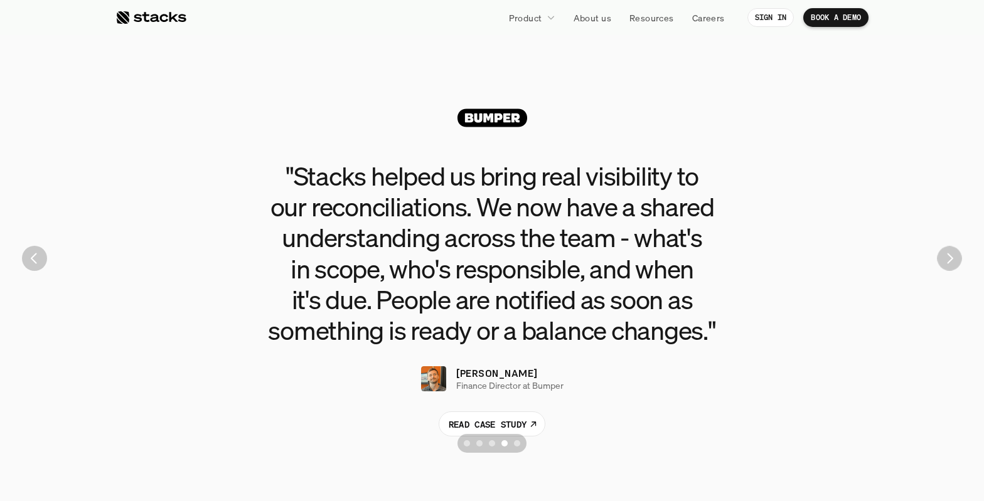
click at [954, 257] on img "Next" at bounding box center [949, 259] width 24 height 24
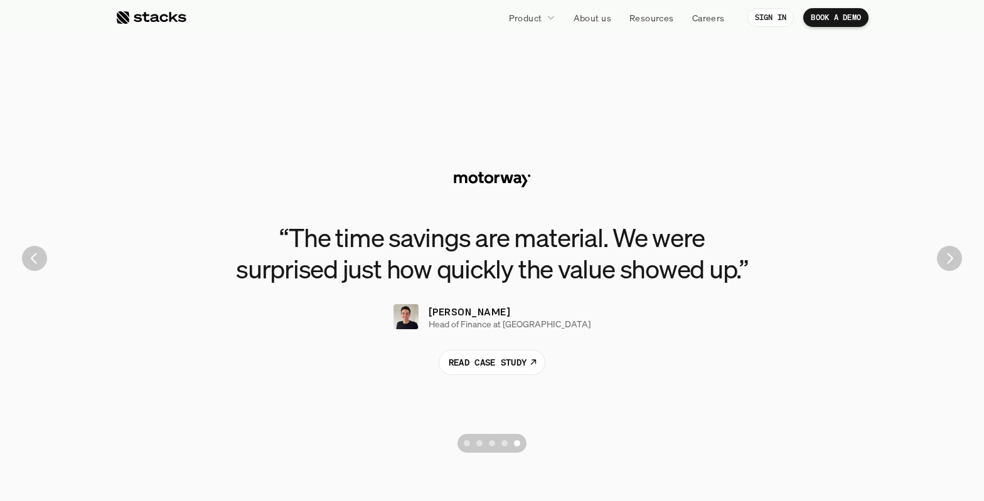
click at [954, 258] on img "Next" at bounding box center [949, 258] width 25 height 25
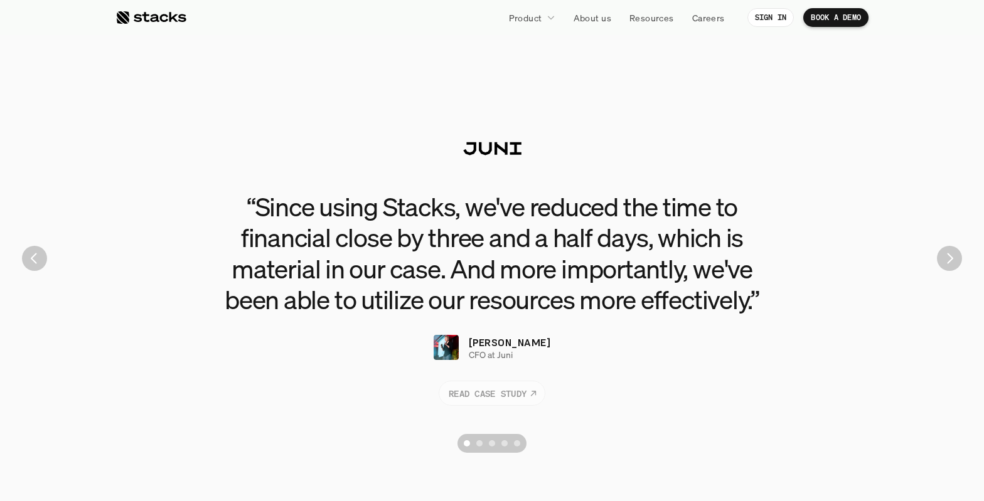
click at [530, 388] on link "READ CASE STUDY" at bounding box center [492, 393] width 107 height 25
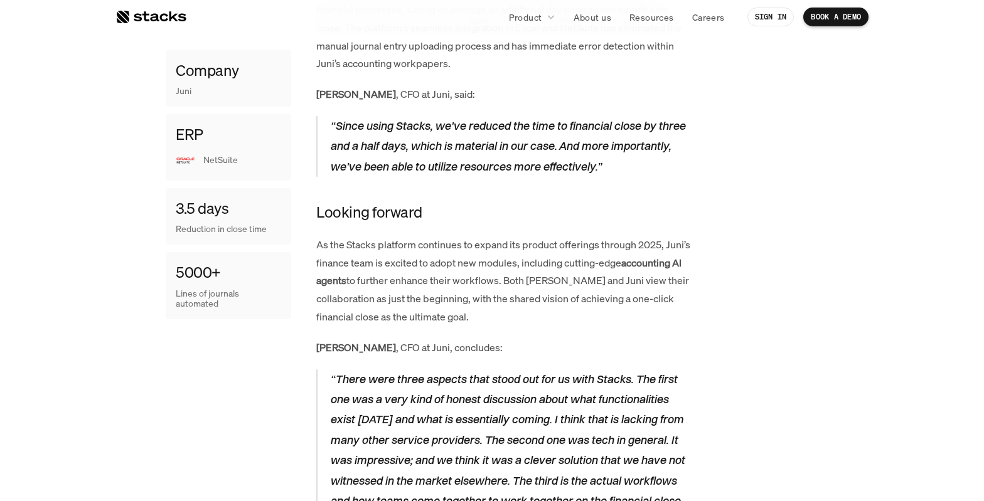
scroll to position [2130, 0]
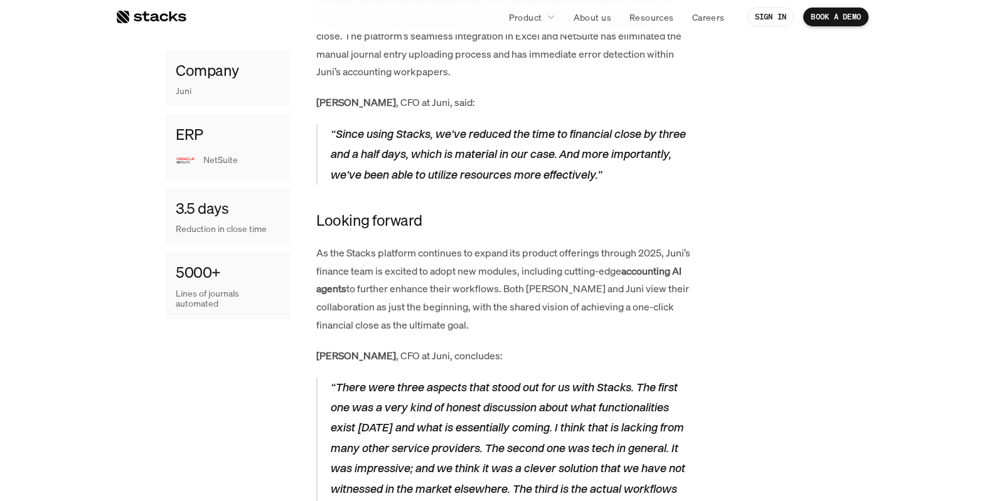
click at [233, 159] on p "NetSuite" at bounding box center [242, 161] width 78 height 11
click at [253, 230] on p "Reduction in close time" at bounding box center [228, 230] width 105 height 11
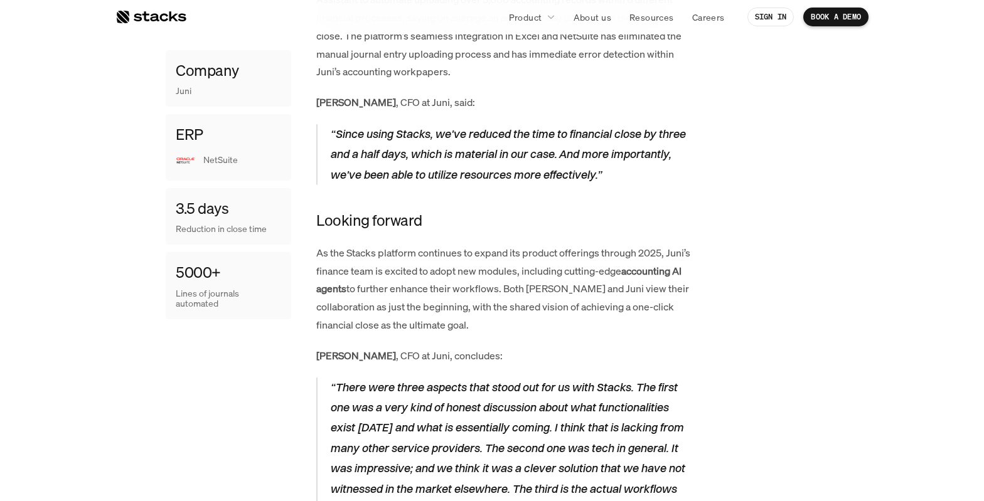
click at [206, 300] on p "Lines of journals automated" at bounding box center [228, 299] width 105 height 21
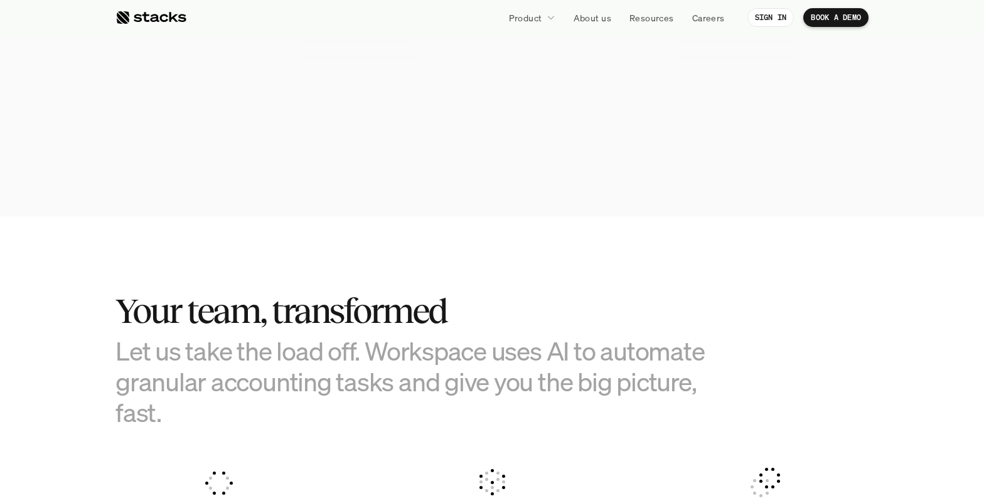
scroll to position [589, 0]
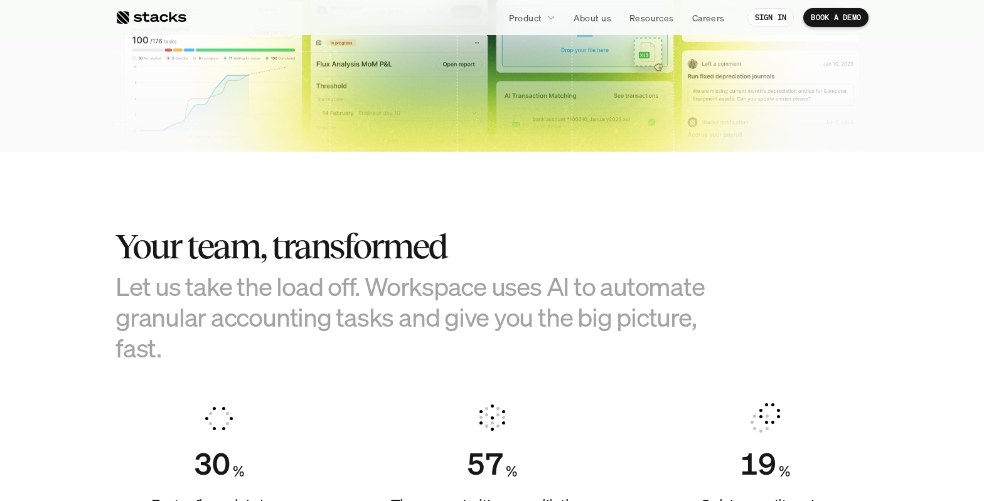
click at [167, 26] on link at bounding box center [150, 17] width 71 height 23
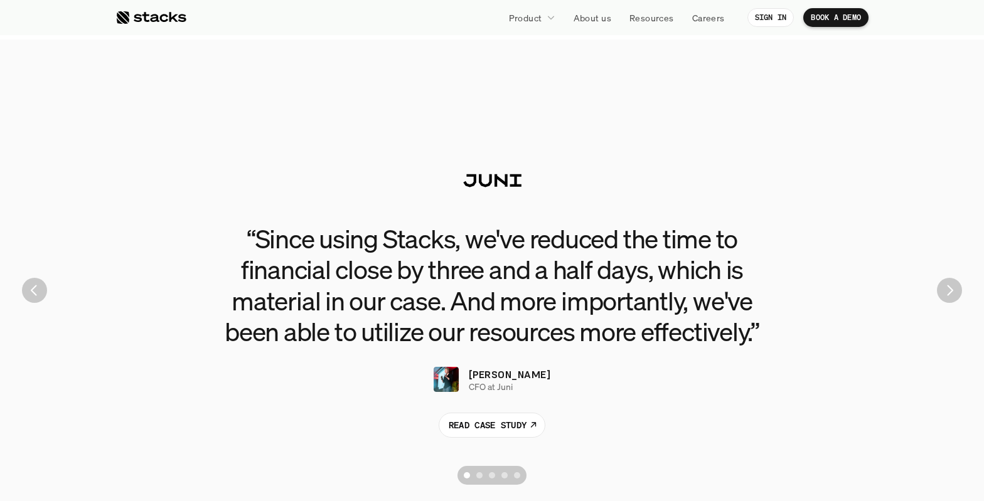
scroll to position [2738, 0]
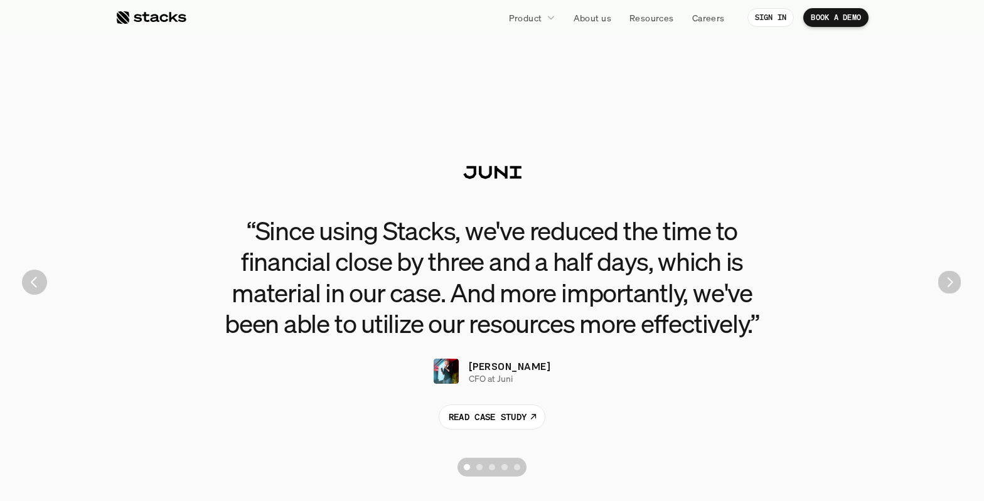
click at [945, 277] on img "Next" at bounding box center [949, 282] width 23 height 23
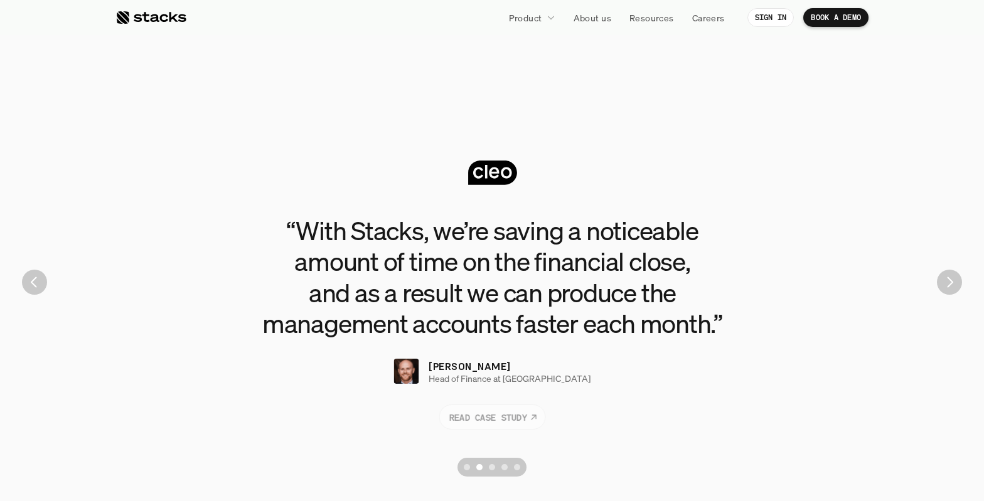
click at [516, 410] on p "READ CASE STUDY" at bounding box center [488, 416] width 78 height 13
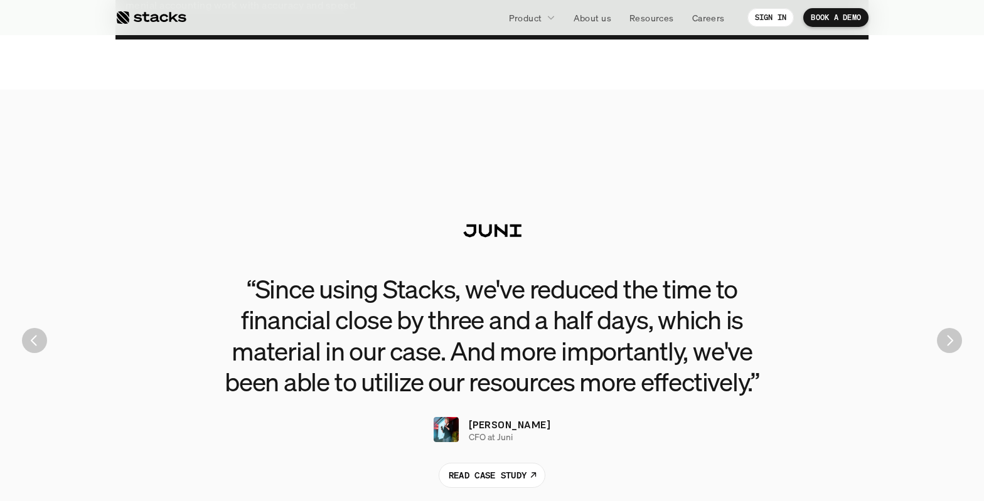
scroll to position [2699, 0]
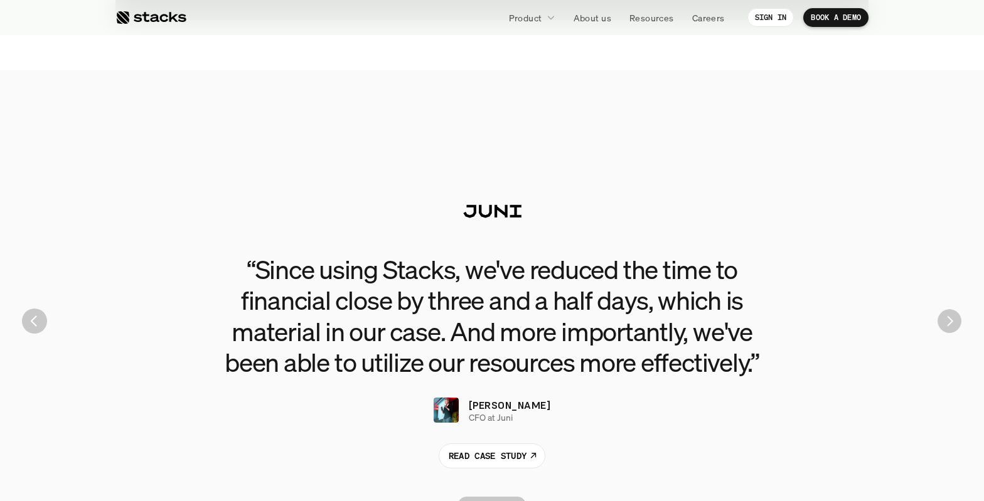
click at [942, 321] on img "Next" at bounding box center [949, 321] width 24 height 24
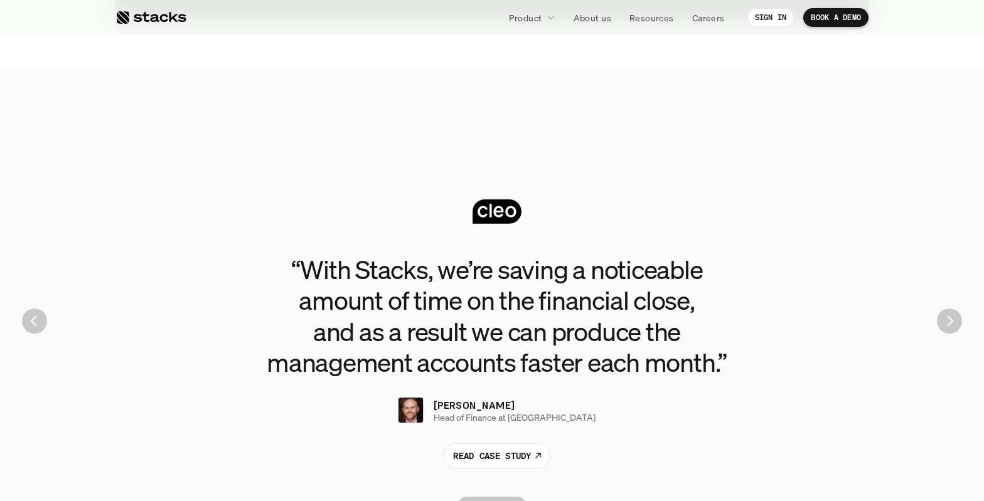
click at [942, 321] on img "Next" at bounding box center [949, 321] width 25 height 25
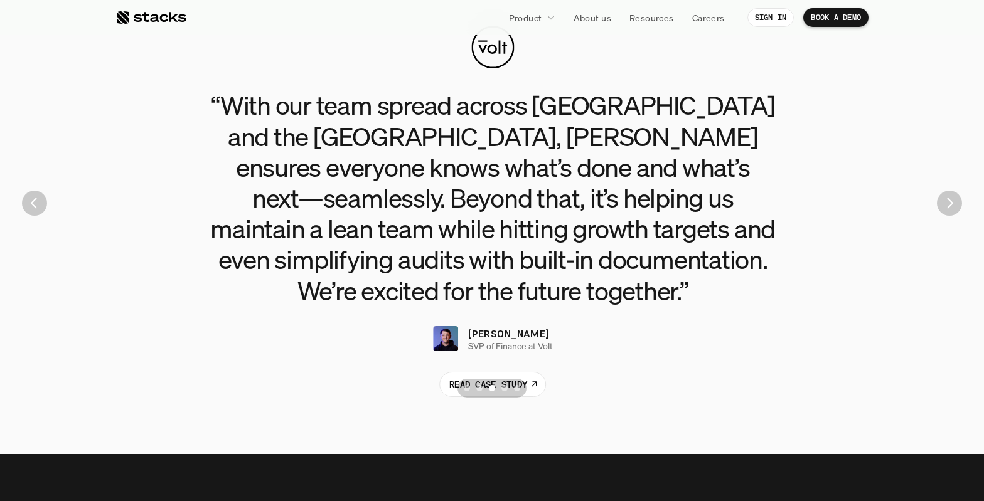
scroll to position [2872, 0]
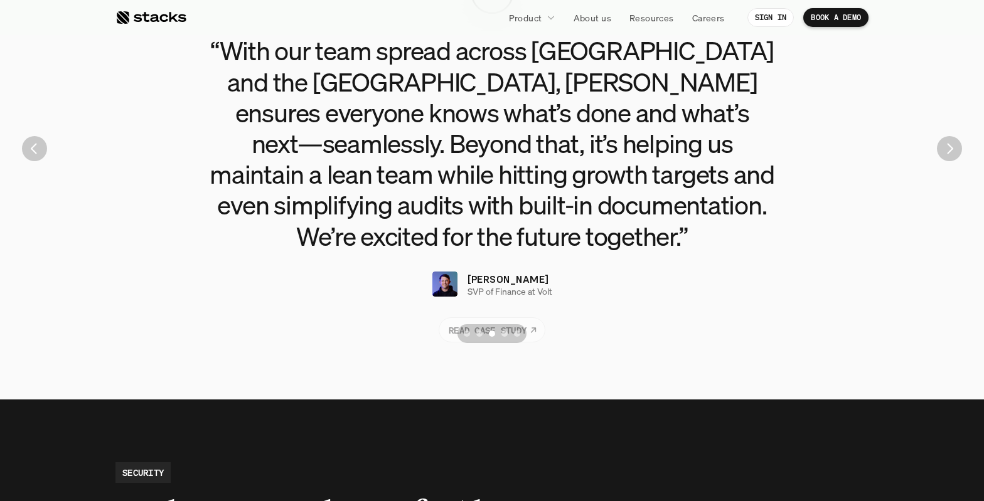
click at [533, 324] on icon at bounding box center [533, 329] width 9 height 11
